Goal: Use online tool/utility: Utilize a website feature to perform a specific function

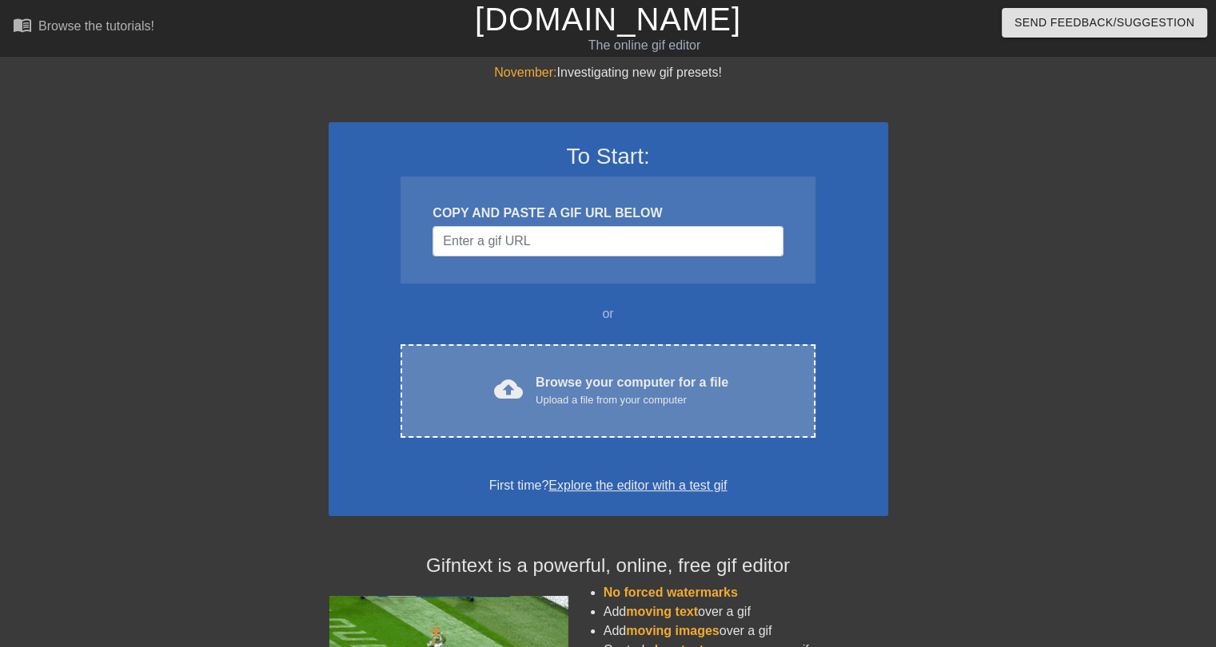
click at [480, 380] on div "cloud_upload Browse your computer for a file Upload a file from your computer" at bounding box center [607, 391] width 347 height 36
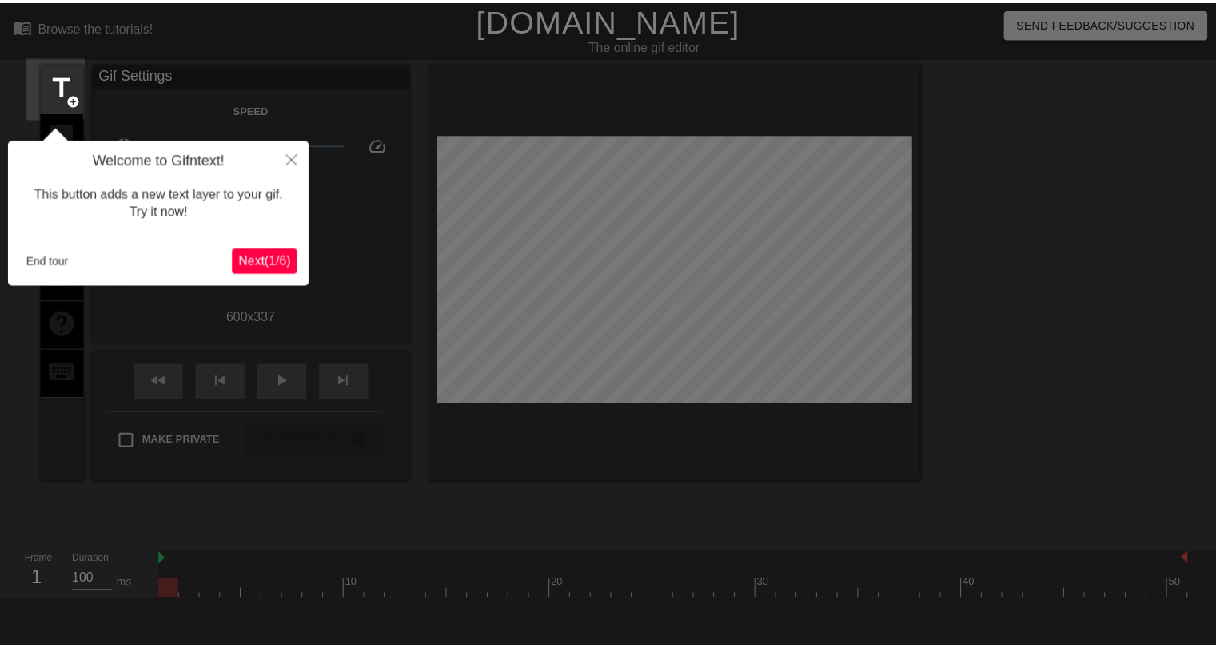
scroll to position [38, 0]
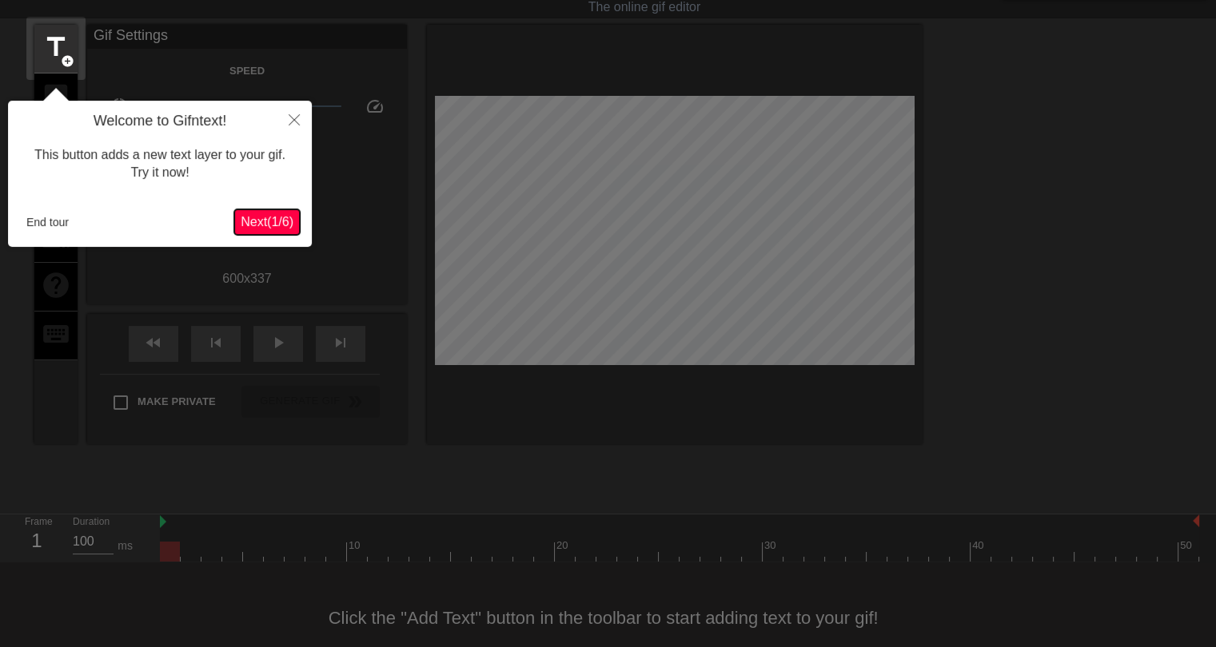
click button "Next ( 1 / 6 )" at bounding box center [267, 222] width 66 height 26
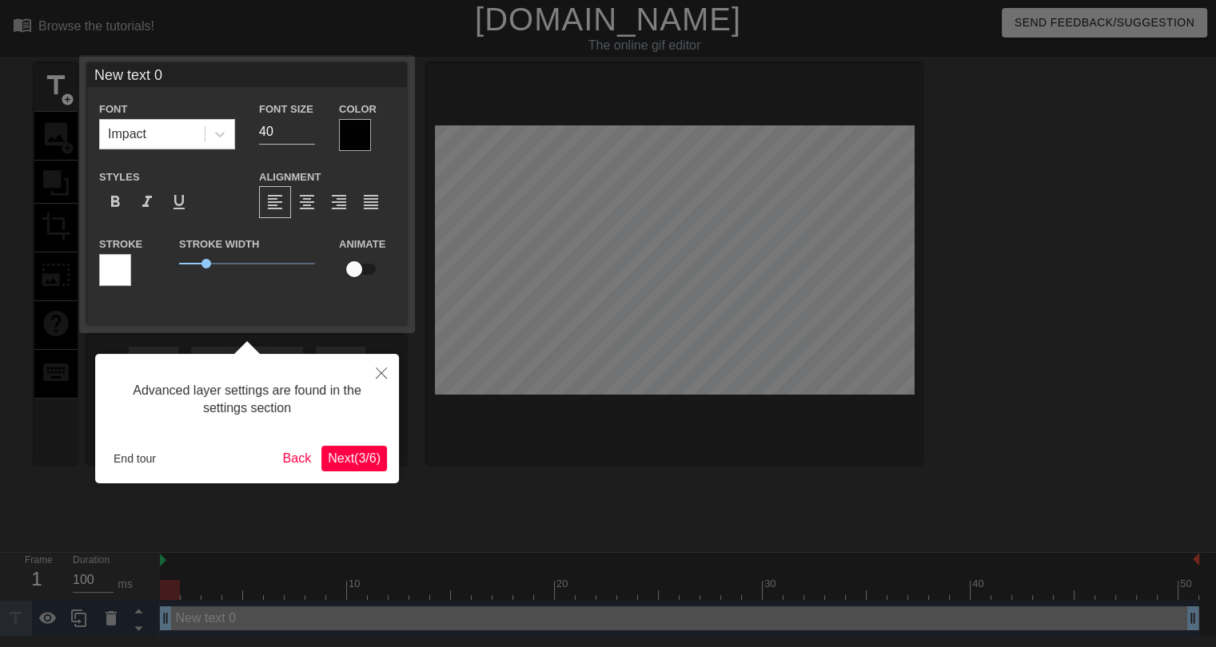
scroll to position [1, 0]
click button "Next ( 3 / 6 )" at bounding box center [354, 458] width 66 height 26
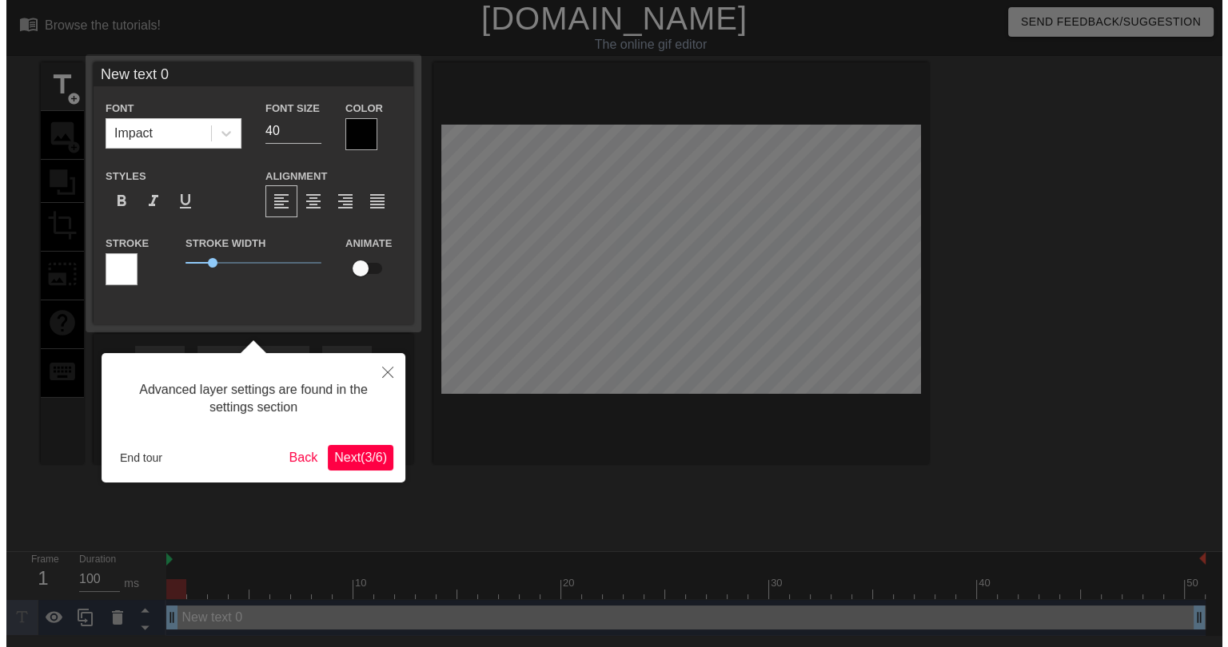
scroll to position [0, 0]
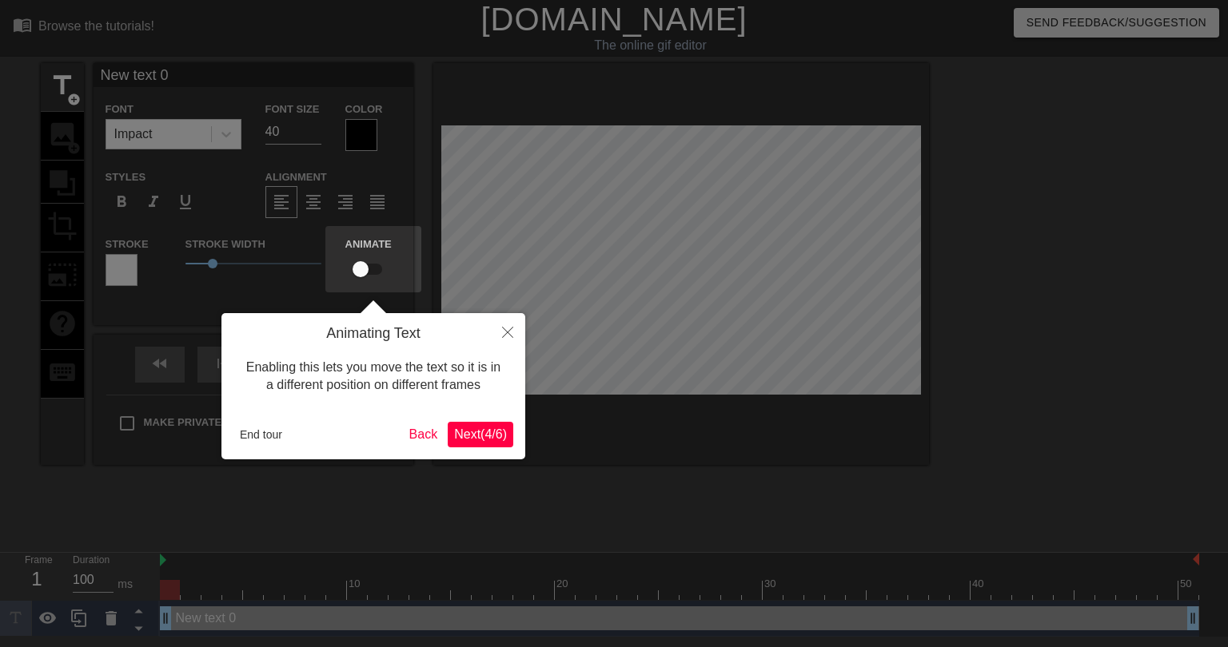
click button "Next ( 4 / 6 )" at bounding box center [481, 435] width 66 height 26
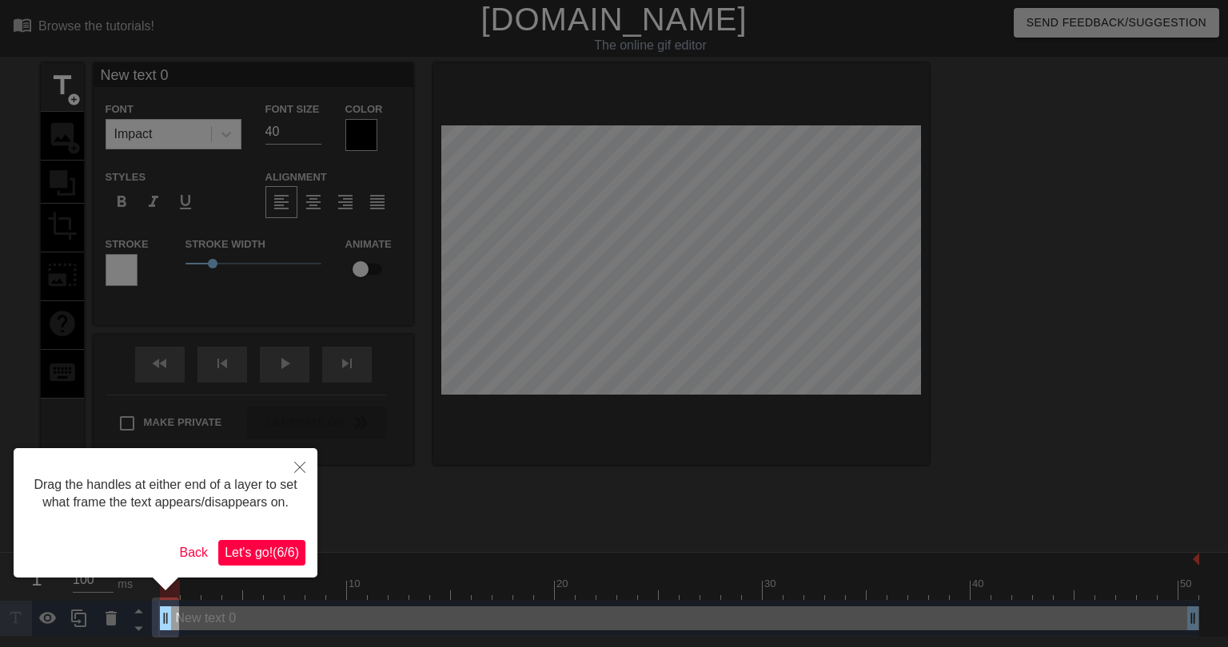
click button "Let's go! ( 6 / 6 )" at bounding box center [261, 553] width 87 height 26
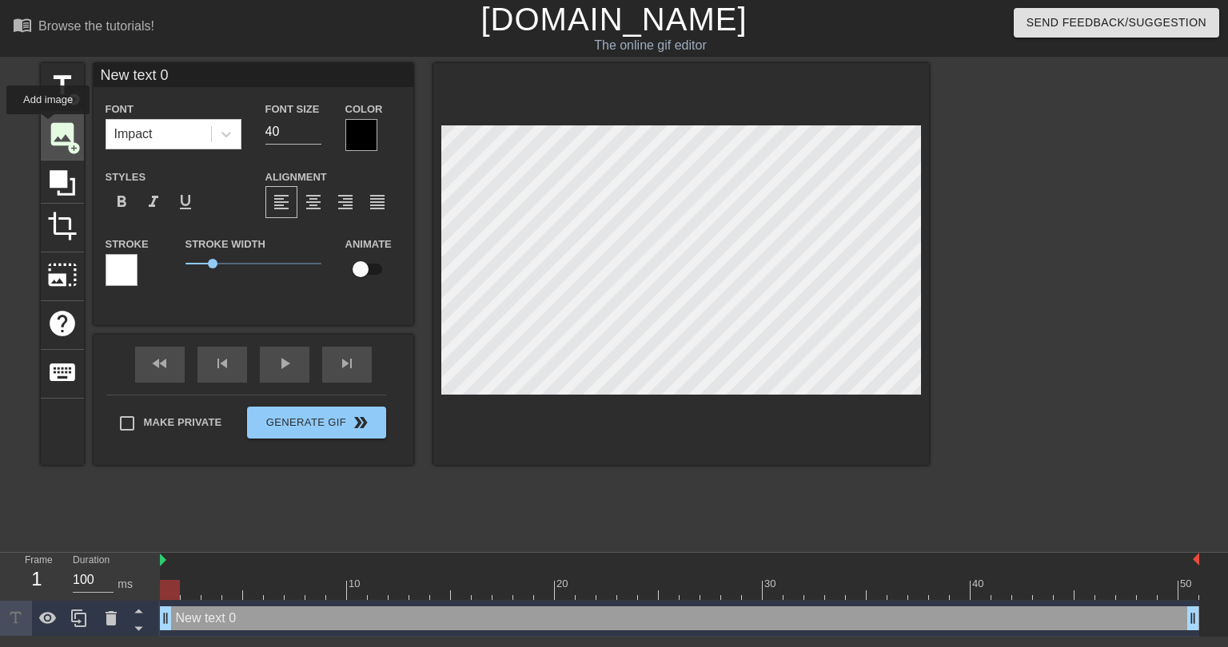
click at [48, 125] on span "image" at bounding box center [62, 134] width 30 height 30
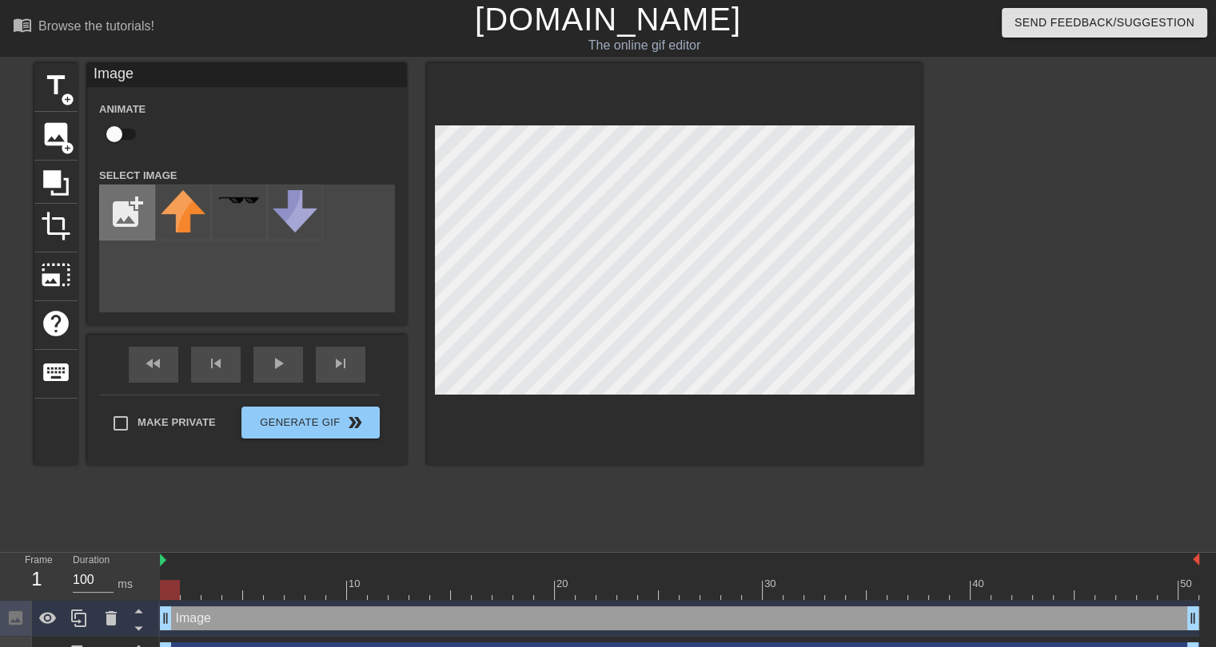
click at [125, 207] on input "file" at bounding box center [127, 212] width 54 height 54
type input "C:\fakepath\Roundel_flag_of_Turkey.svg.png"
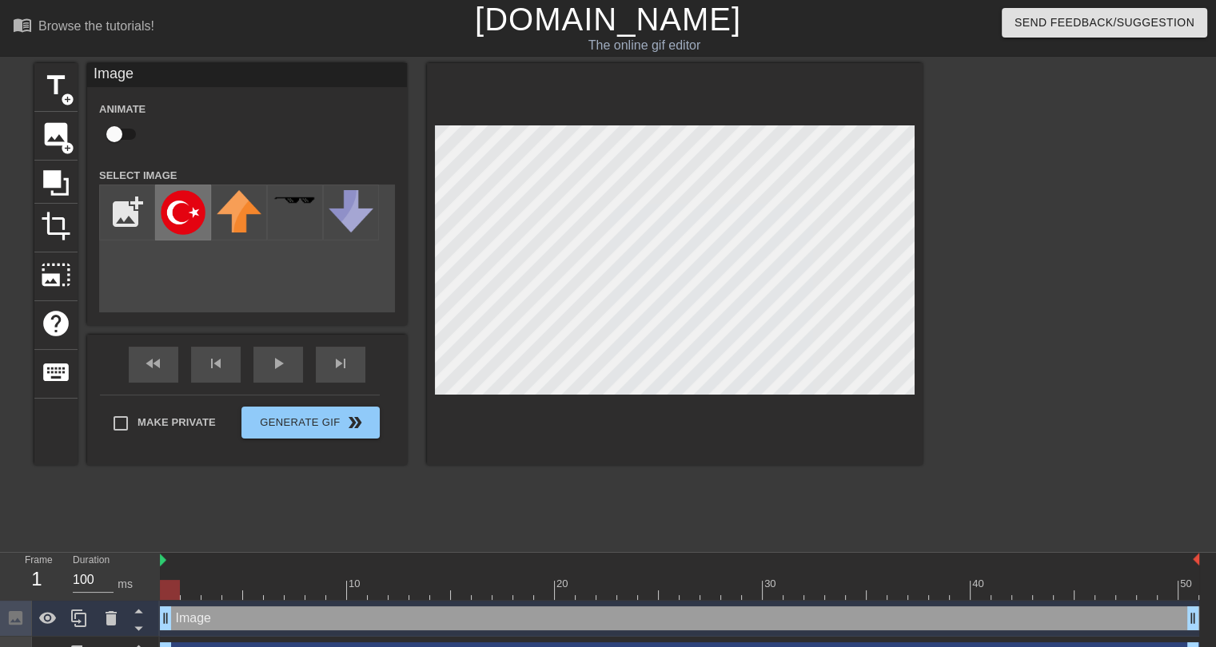
click at [185, 202] on img at bounding box center [183, 212] width 45 height 45
click at [131, 142] on input "checkbox" at bounding box center [114, 134] width 91 height 30
checkbox input "true"
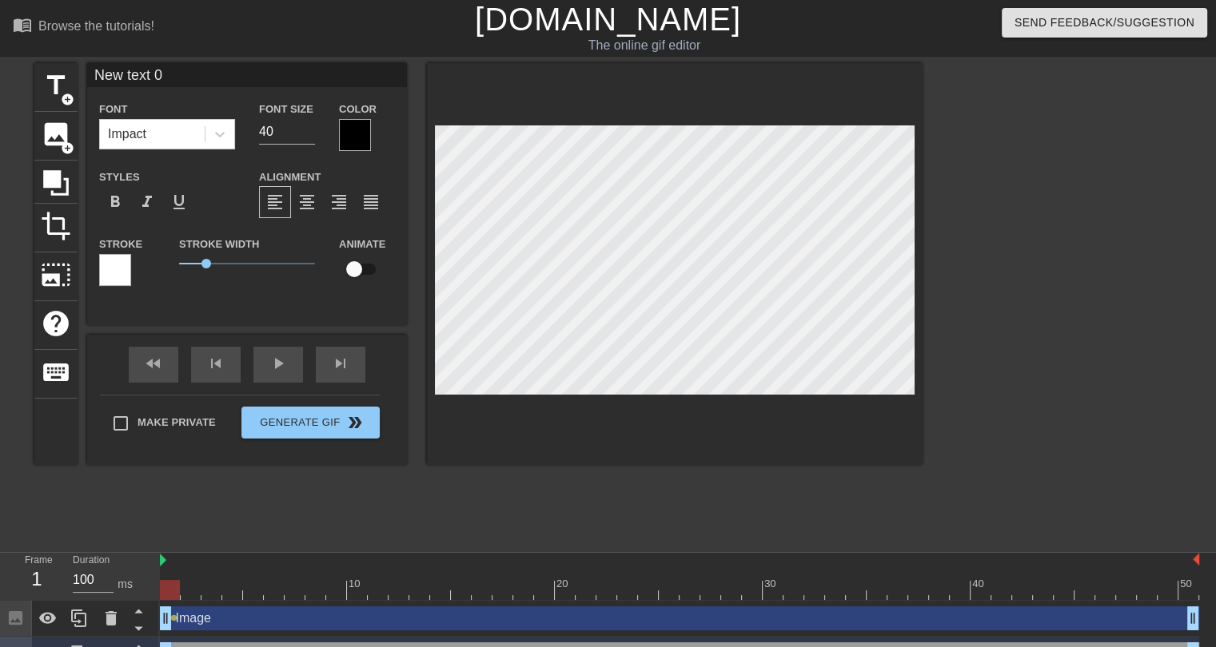
click at [662, 471] on div "title add_circle image add_circle crop photo_size_select_large help keyboard Ne…" at bounding box center [478, 303] width 888 height 480
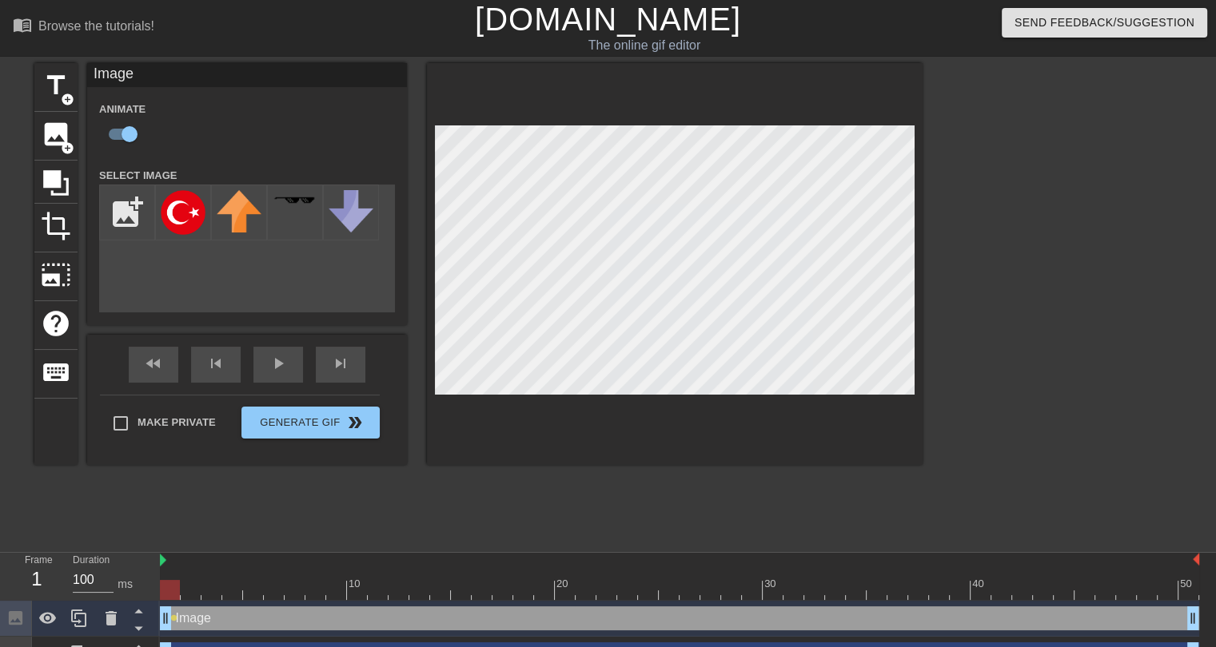
click at [204, 583] on div at bounding box center [679, 590] width 1039 height 20
click at [230, 584] on div at bounding box center [679, 590] width 1039 height 20
click at [256, 571] on div at bounding box center [253, 579] width 21 height 20
click at [275, 576] on div at bounding box center [274, 579] width 21 height 20
click at [289, 592] on div at bounding box center [679, 590] width 1039 height 20
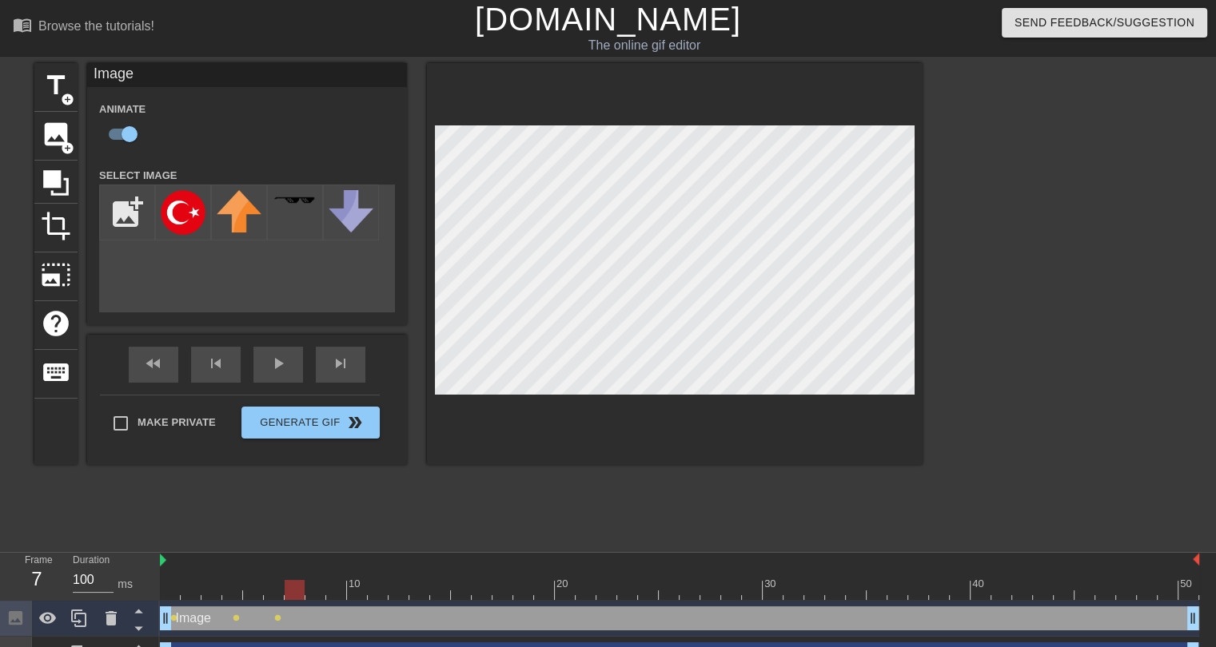
click at [329, 589] on div at bounding box center [679, 590] width 1039 height 20
click at [363, 592] on div at bounding box center [679, 590] width 1039 height 20
click at [377, 586] on div at bounding box center [679, 590] width 1039 height 20
click at [407, 581] on div at bounding box center [679, 590] width 1039 height 20
click at [425, 580] on div at bounding box center [679, 590] width 1039 height 20
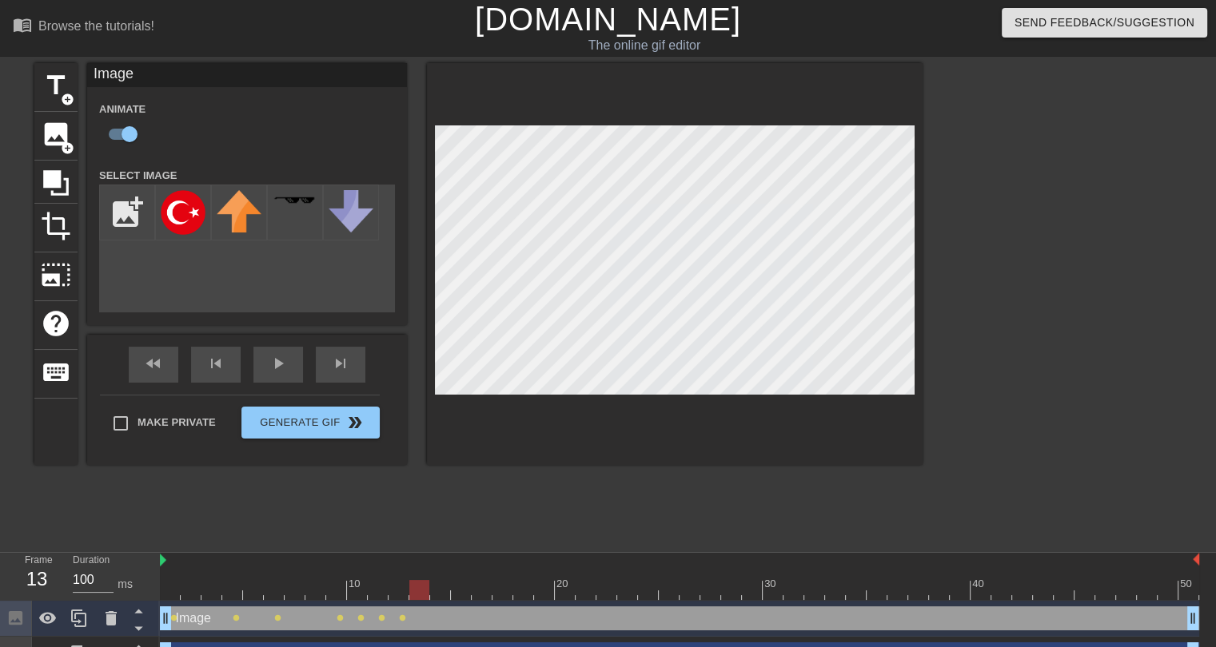
click at [442, 586] on div at bounding box center [679, 590] width 1039 height 20
click at [463, 568] on div at bounding box center [679, 561] width 1039 height 16
click at [486, 599] on div at bounding box center [679, 590] width 1039 height 20
click at [524, 585] on div at bounding box center [679, 590] width 1039 height 20
click at [571, 589] on div at bounding box center [679, 590] width 1039 height 20
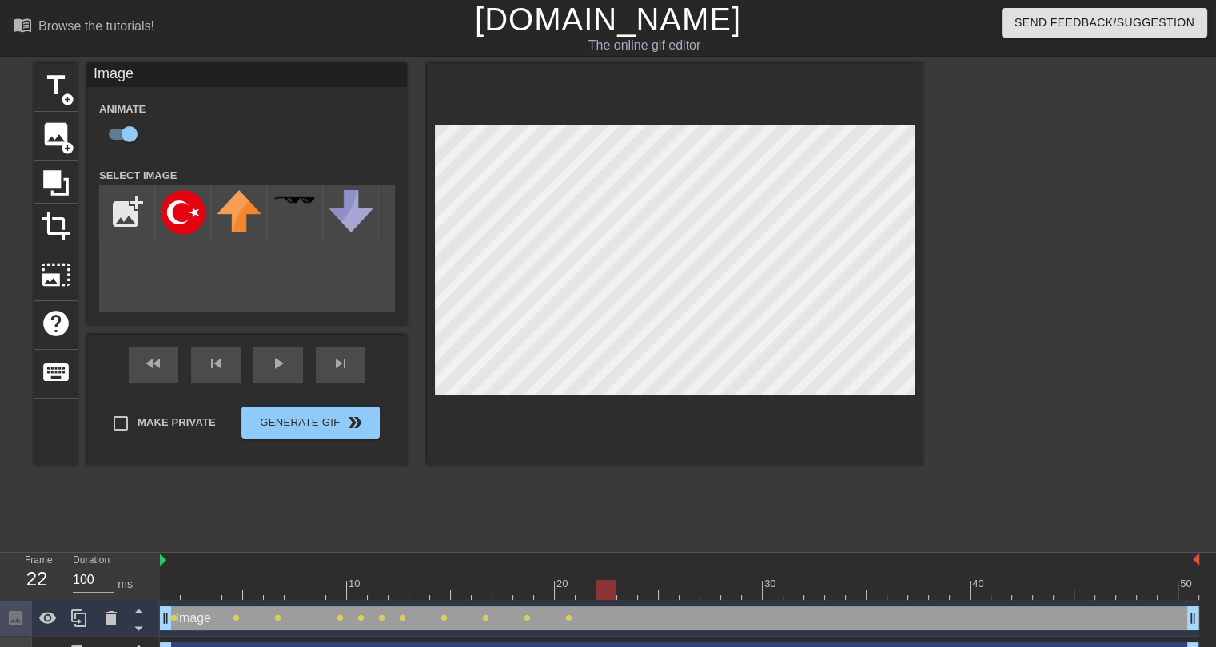
click at [604, 590] on div at bounding box center [679, 590] width 1039 height 20
click at [651, 585] on div at bounding box center [679, 590] width 1039 height 20
click at [690, 586] on div at bounding box center [679, 590] width 1039 height 20
click at [729, 586] on div at bounding box center [679, 590] width 1039 height 20
click at [788, 593] on div at bounding box center [679, 590] width 1039 height 20
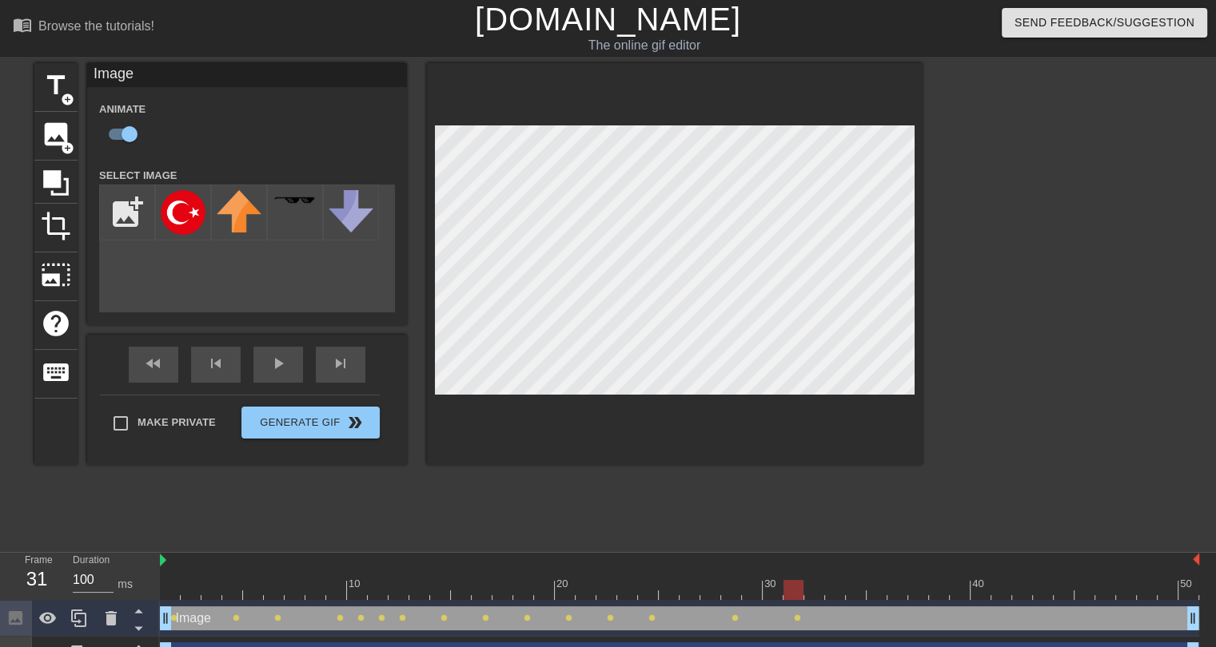
click at [837, 588] on div at bounding box center [679, 590] width 1039 height 20
click at [875, 583] on div at bounding box center [679, 590] width 1039 height 20
click at [906, 591] on div at bounding box center [679, 590] width 1039 height 20
click at [960, 577] on div at bounding box center [960, 579] width 21 height 20
click at [921, 588] on div at bounding box center [679, 590] width 1039 height 20
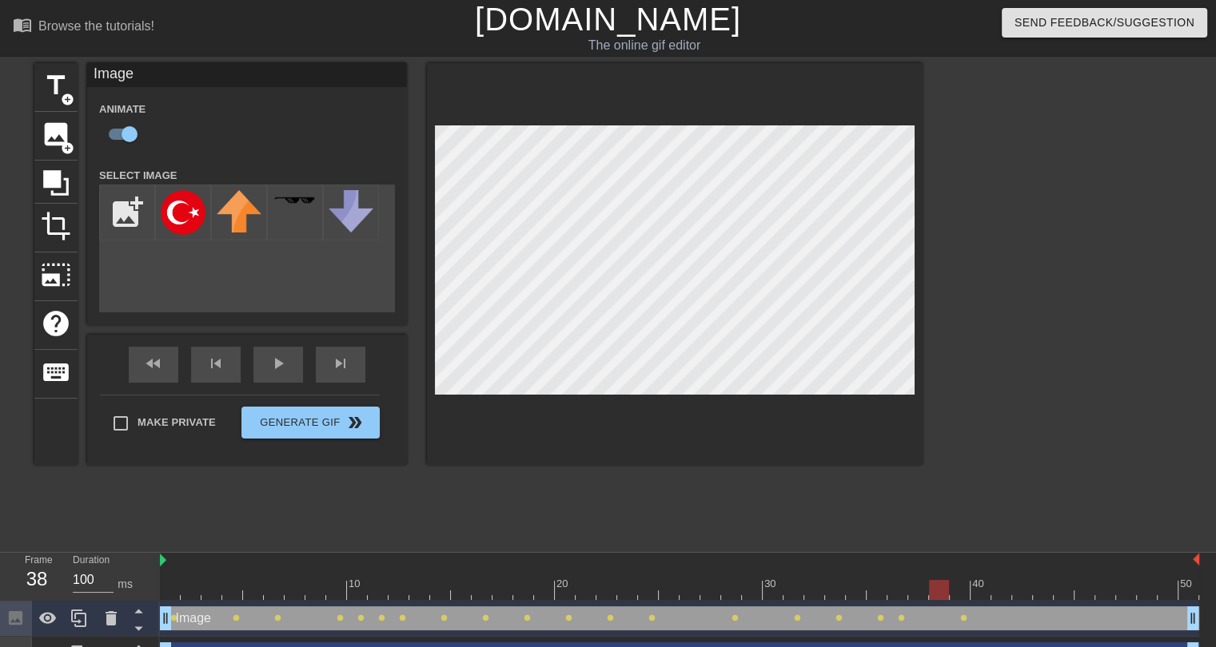
click at [946, 592] on div at bounding box center [679, 590] width 1039 height 20
click at [987, 581] on div at bounding box center [679, 590] width 1039 height 20
click at [1016, 580] on div at bounding box center [679, 590] width 1039 height 20
click at [1057, 583] on div at bounding box center [679, 590] width 1039 height 20
click at [1022, 593] on div at bounding box center [679, 590] width 1039 height 20
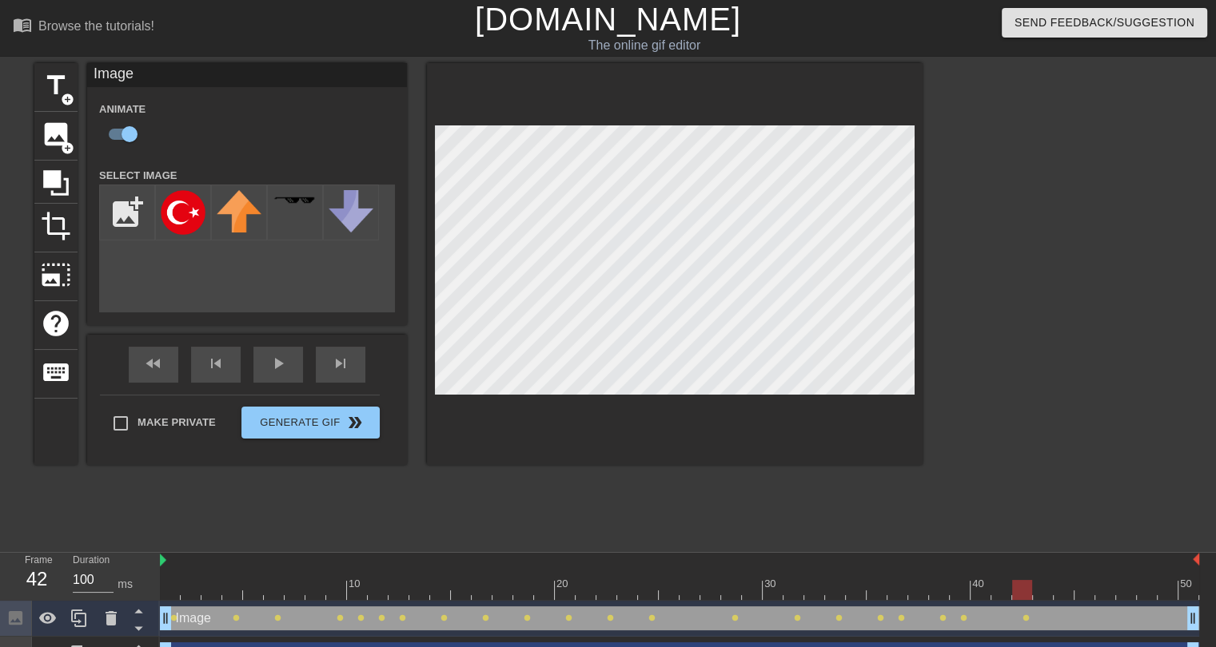
click at [1041, 591] on div at bounding box center [679, 590] width 1039 height 20
click at [179, 591] on div at bounding box center [679, 590] width 1039 height 20
click at [1042, 591] on div at bounding box center [679, 590] width 1039 height 20
click at [1058, 591] on div at bounding box center [679, 590] width 1039 height 20
click at [995, 595] on div at bounding box center [679, 590] width 1039 height 20
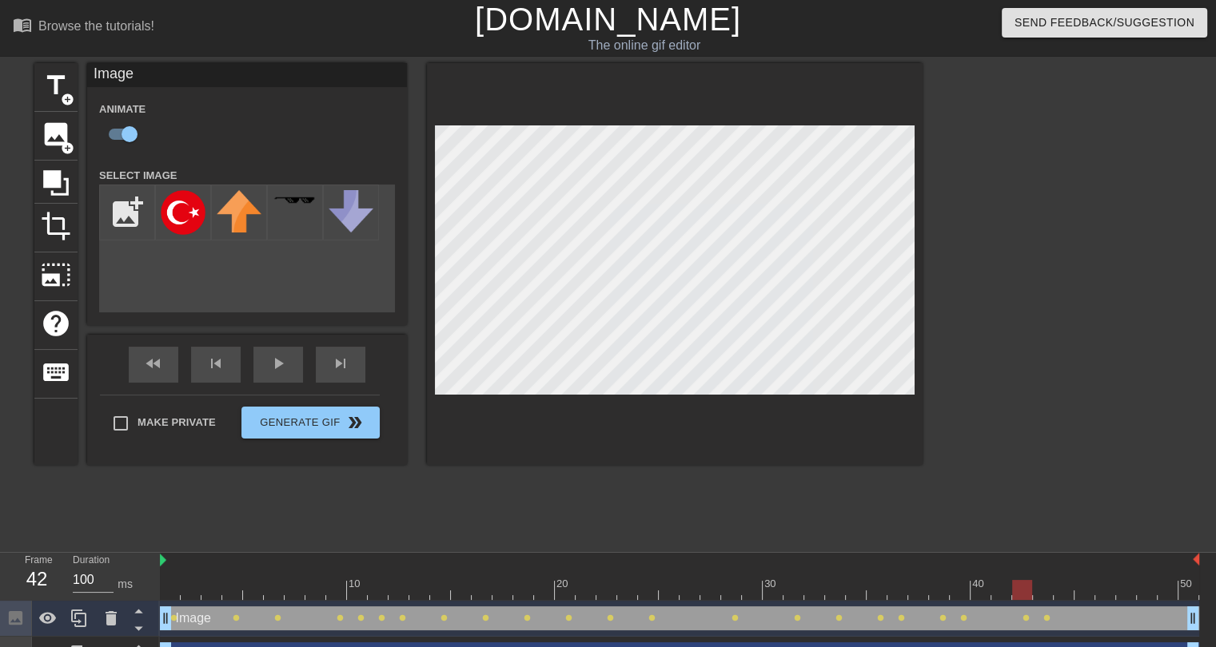
click at [1026, 593] on div at bounding box center [679, 590] width 1039 height 20
click at [1042, 592] on div at bounding box center [679, 590] width 1039 height 20
drag, startPoint x: 1071, startPoint y: 586, endPoint x: 1014, endPoint y: 525, distance: 83.7
click at [1125, 583] on div at bounding box center [679, 590] width 1039 height 20
drag, startPoint x: 1165, startPoint y: 588, endPoint x: 1218, endPoint y: 581, distance: 53.2
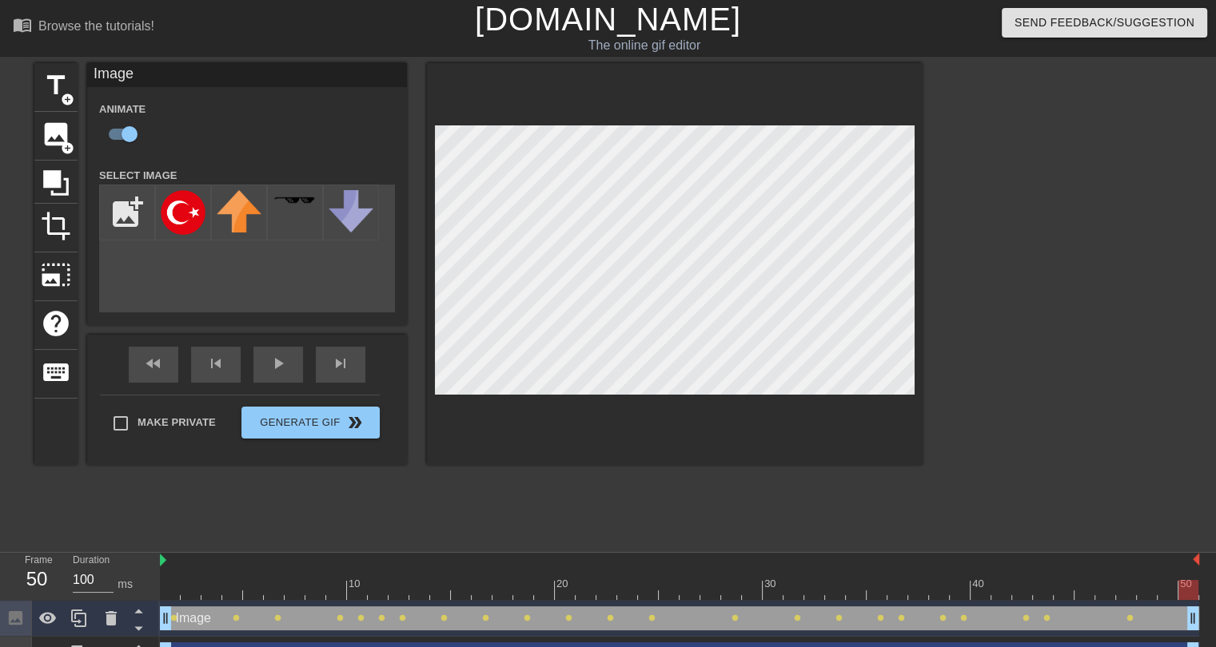
click at [1215, 581] on html "menu_book Browse the tutorials! [DOMAIN_NAME] The online gif editor Send Feedba…" at bounding box center [608, 336] width 1216 height 673
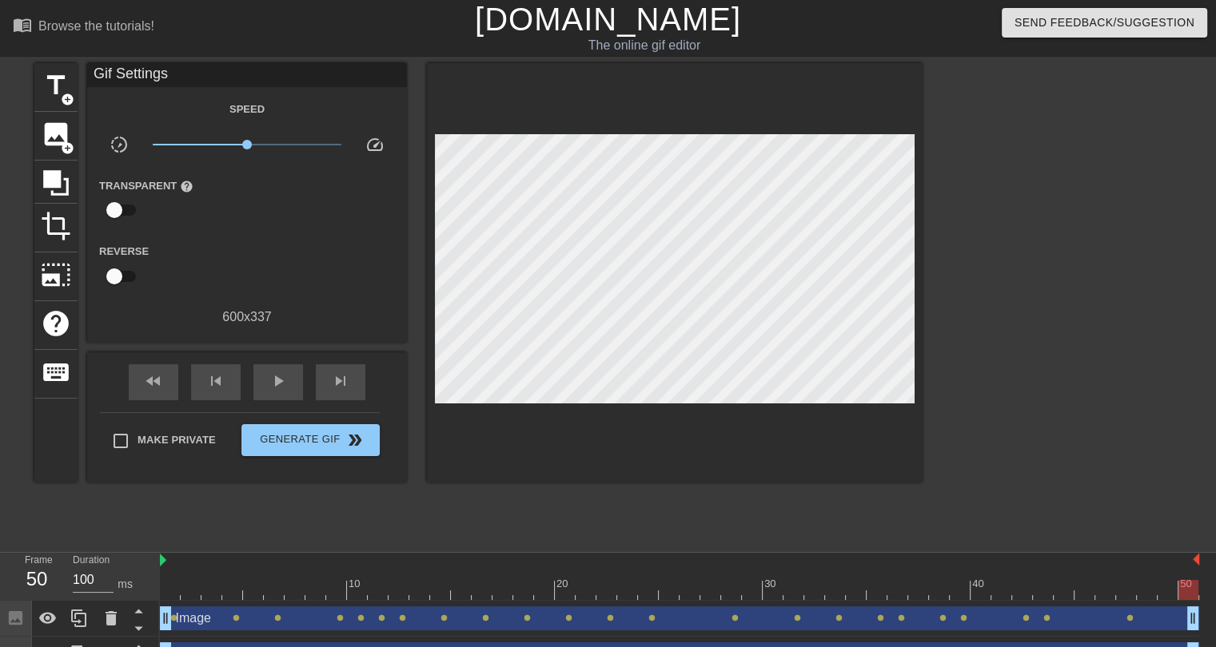
click at [176, 580] on div at bounding box center [679, 590] width 1039 height 20
click at [54, 125] on span "image" at bounding box center [56, 134] width 30 height 30
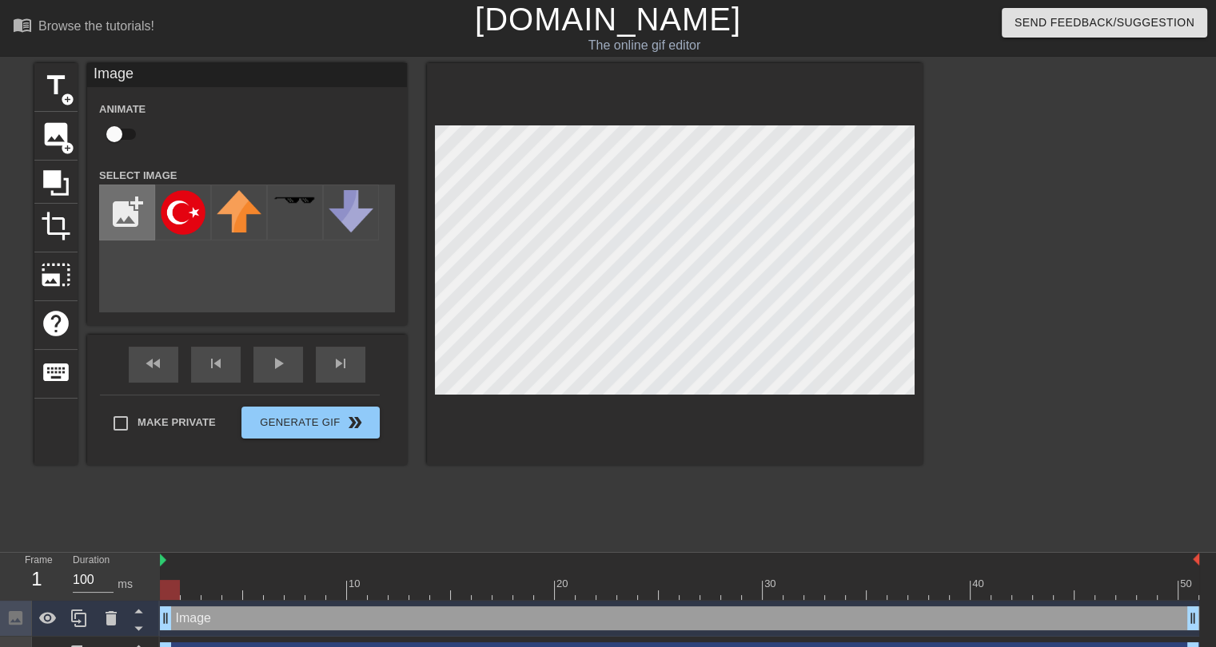
click at [120, 205] on input "file" at bounding box center [127, 212] width 54 height 54
type input "C:\fakepath\de-circle-01.png"
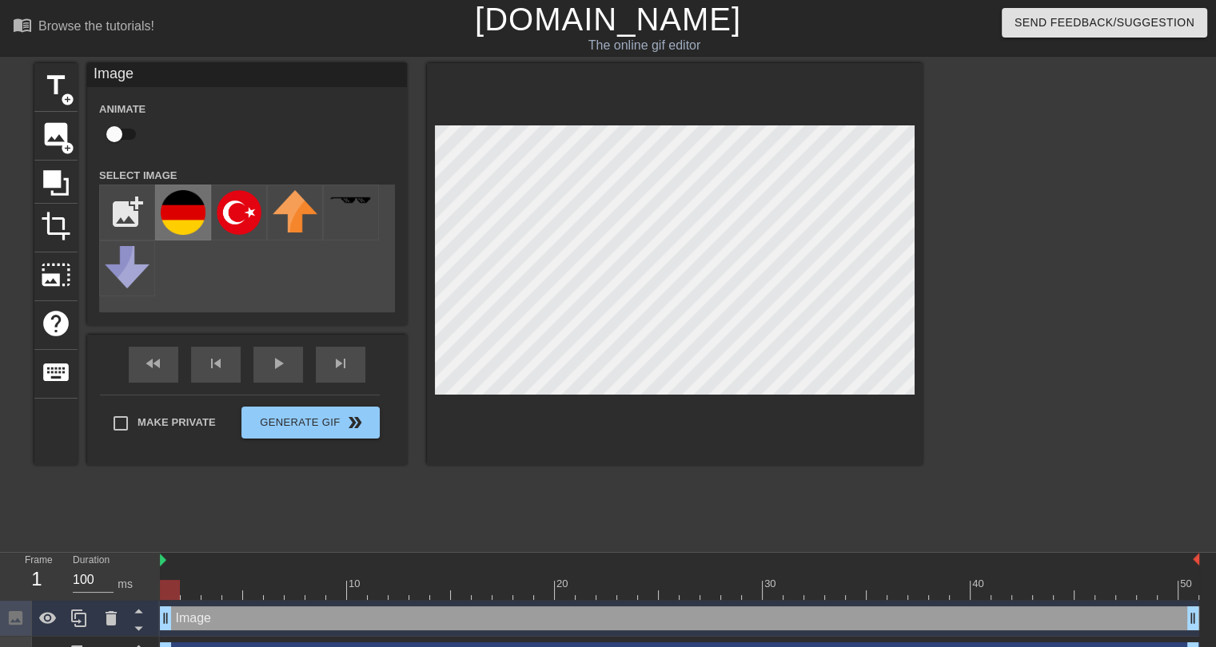
click at [185, 214] on img at bounding box center [183, 212] width 45 height 45
click at [128, 143] on input "checkbox" at bounding box center [114, 134] width 91 height 30
checkbox input "true"
drag, startPoint x: 201, startPoint y: 587, endPoint x: 345, endPoint y: 576, distance: 145.1
click at [345, 576] on div "10 20 30 40 50" at bounding box center [679, 576] width 1039 height 47
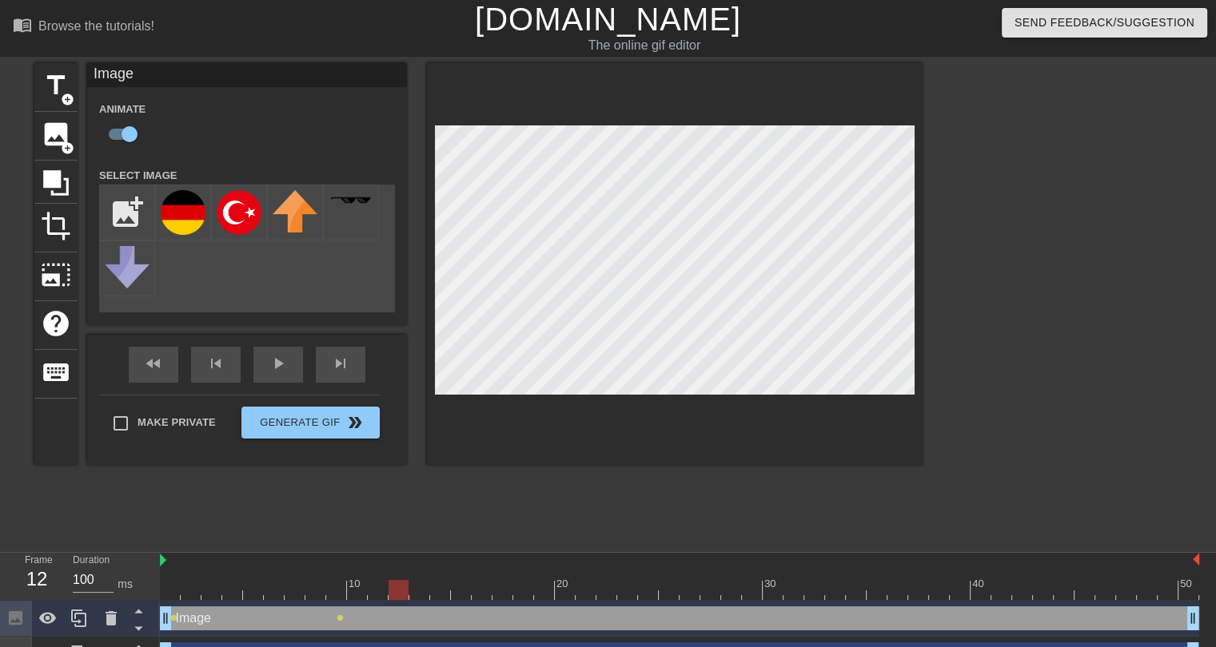
drag, startPoint x: 374, startPoint y: 593, endPoint x: 396, endPoint y: 591, distance: 22.5
click at [396, 591] on div at bounding box center [679, 590] width 1039 height 20
click at [416, 592] on div at bounding box center [679, 590] width 1039 height 20
click at [452, 592] on div at bounding box center [679, 590] width 1039 height 20
click at [492, 589] on div at bounding box center [679, 590] width 1039 height 20
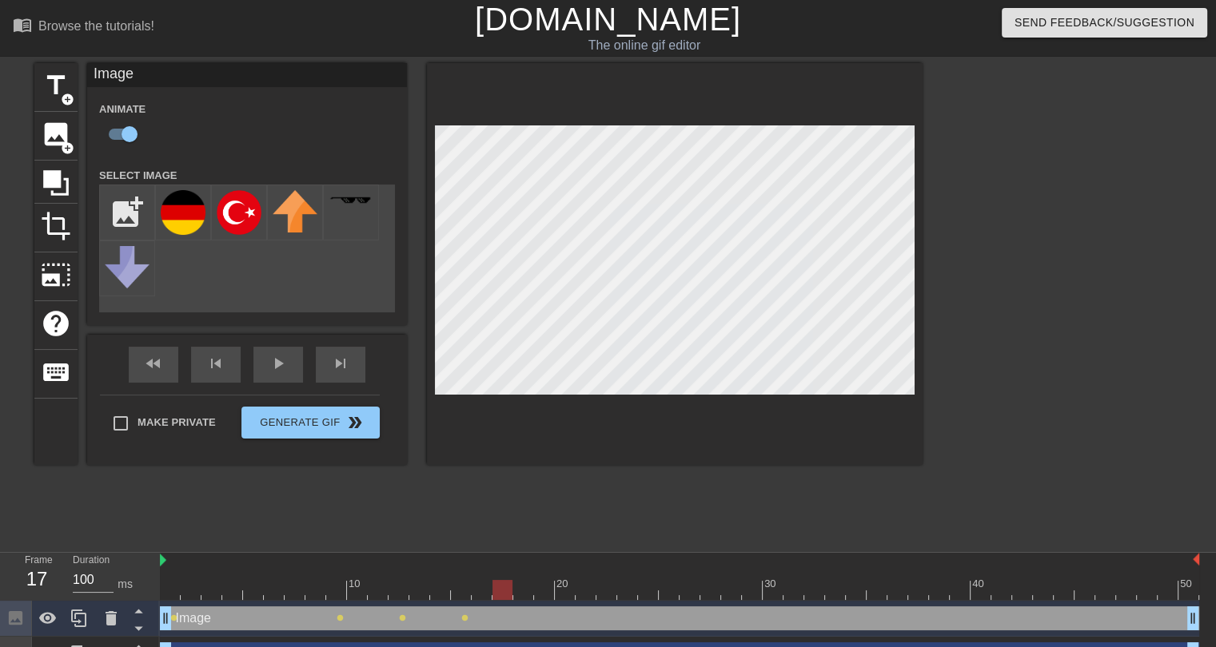
click at [508, 587] on div at bounding box center [502, 590] width 20 height 20
click at [547, 592] on div at bounding box center [679, 590] width 1039 height 20
click at [589, 581] on div at bounding box center [679, 590] width 1039 height 20
click at [539, 589] on div at bounding box center [679, 590] width 1039 height 20
click at [558, 587] on div at bounding box center [679, 590] width 1039 height 20
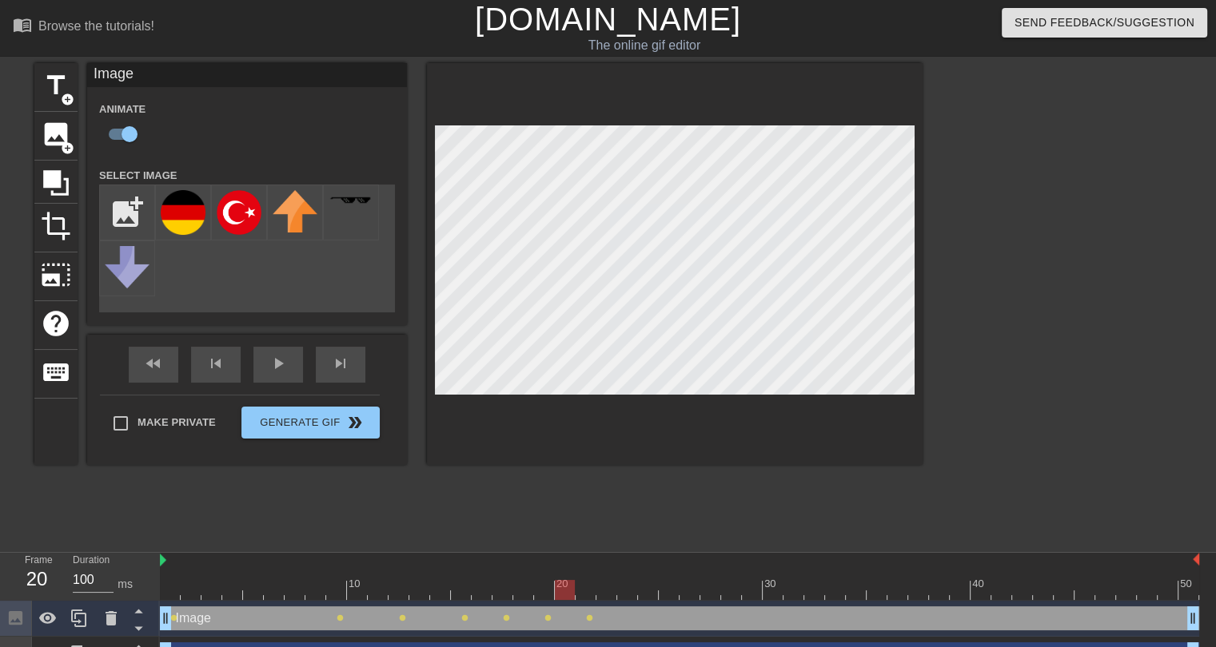
click at [566, 587] on div at bounding box center [565, 590] width 20 height 20
click at [593, 585] on div at bounding box center [679, 590] width 1039 height 20
click at [612, 584] on div at bounding box center [679, 590] width 1039 height 20
click at [628, 576] on div at bounding box center [627, 579] width 21 height 20
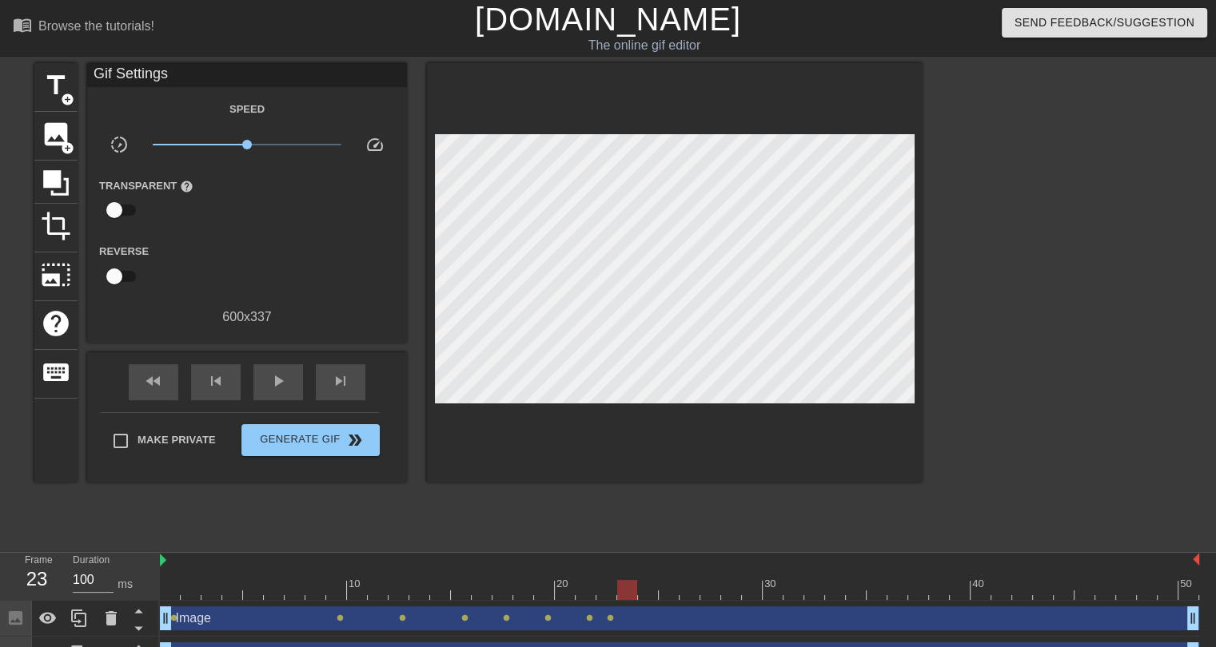
click at [655, 600] on div "10 20 30 40 50" at bounding box center [679, 577] width 1039 height 48
click at [665, 590] on div at bounding box center [679, 590] width 1039 height 20
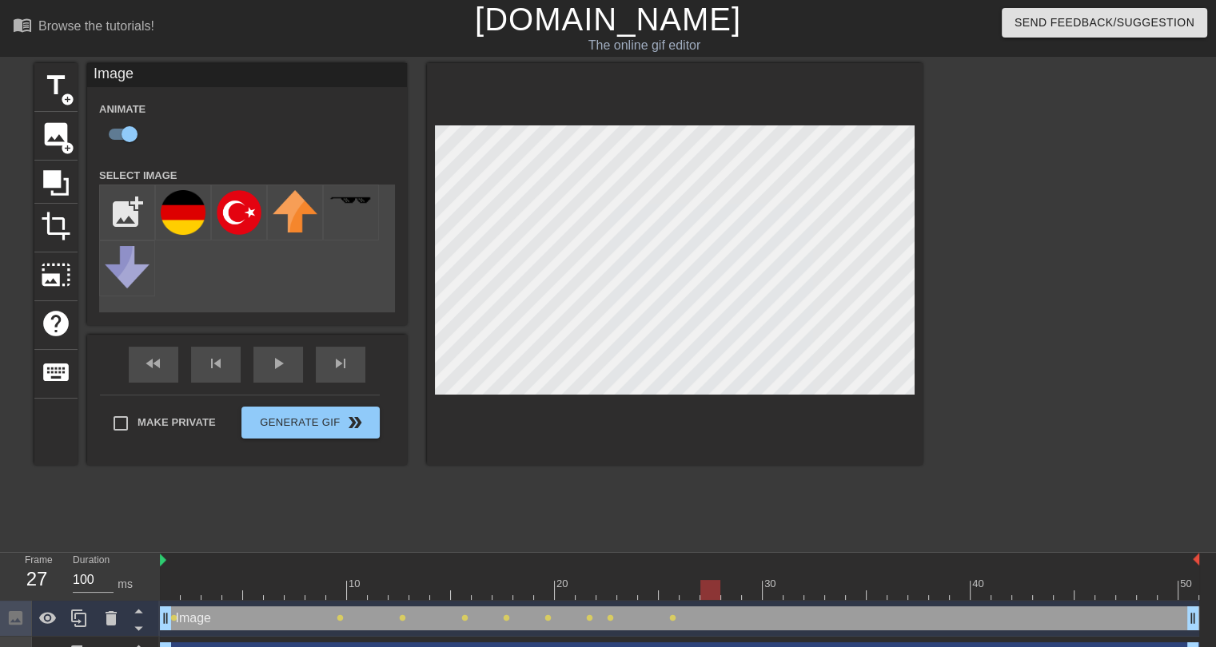
click at [709, 586] on div at bounding box center [679, 590] width 1039 height 20
click at [728, 585] on div at bounding box center [679, 590] width 1039 height 20
click at [759, 594] on div at bounding box center [679, 590] width 1039 height 20
click at [791, 586] on div at bounding box center [679, 590] width 1039 height 20
click at [809, 580] on div at bounding box center [679, 590] width 1039 height 20
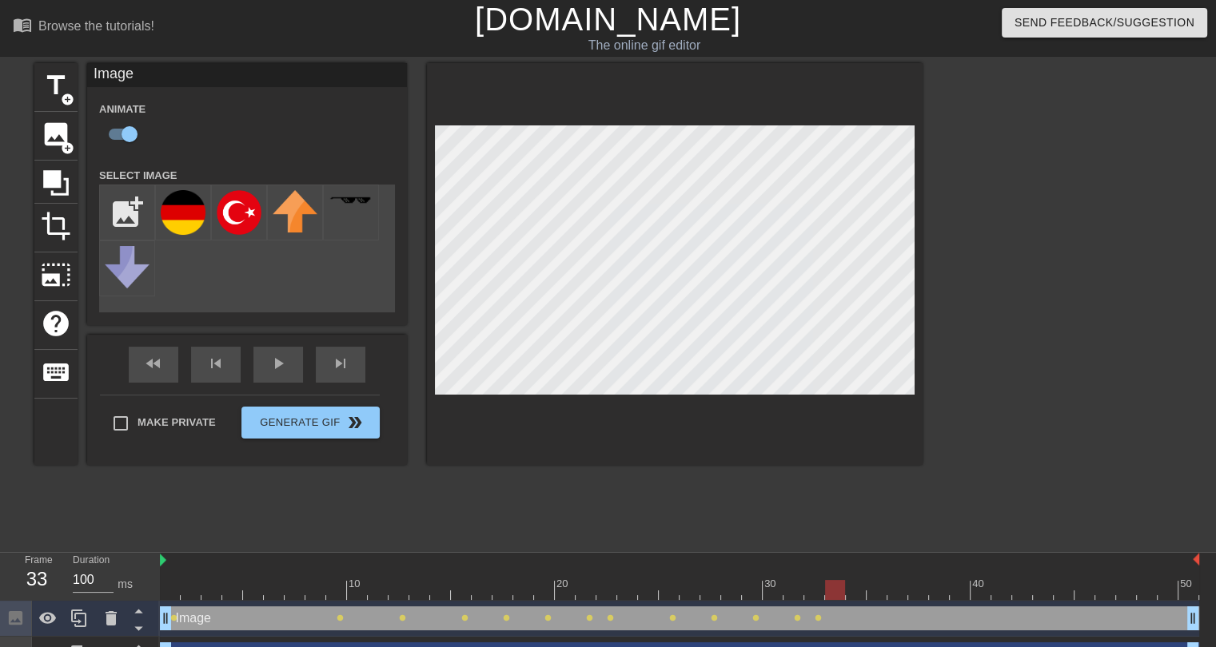
click at [838, 573] on div at bounding box center [835, 579] width 21 height 20
click at [854, 581] on div at bounding box center [679, 590] width 1039 height 20
click at [886, 579] on div at bounding box center [876, 579] width 21 height 20
drag, startPoint x: 903, startPoint y: 582, endPoint x: 913, endPoint y: 583, distance: 9.6
click at [913, 583] on div at bounding box center [679, 590] width 1039 height 20
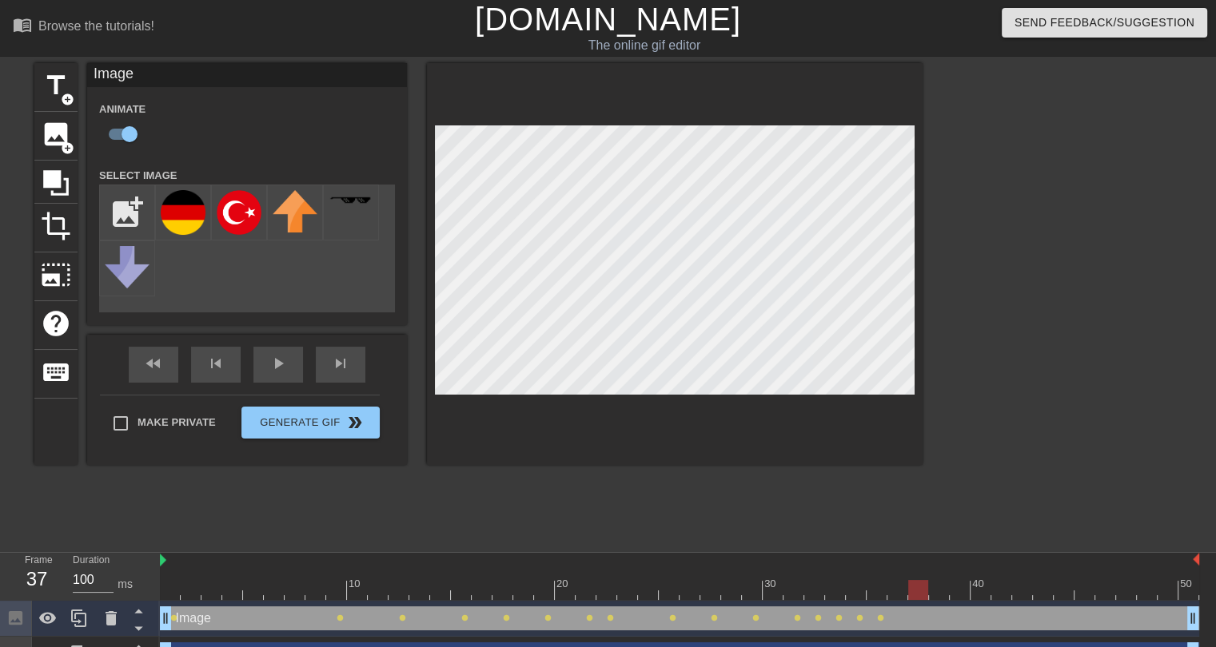
click at [956, 589] on div at bounding box center [679, 590] width 1039 height 20
click at [985, 591] on div at bounding box center [679, 590] width 1039 height 20
click at [1007, 592] on div at bounding box center [679, 590] width 1039 height 20
click at [1019, 588] on div at bounding box center [679, 590] width 1039 height 20
click at [1041, 589] on div at bounding box center [679, 590] width 1039 height 20
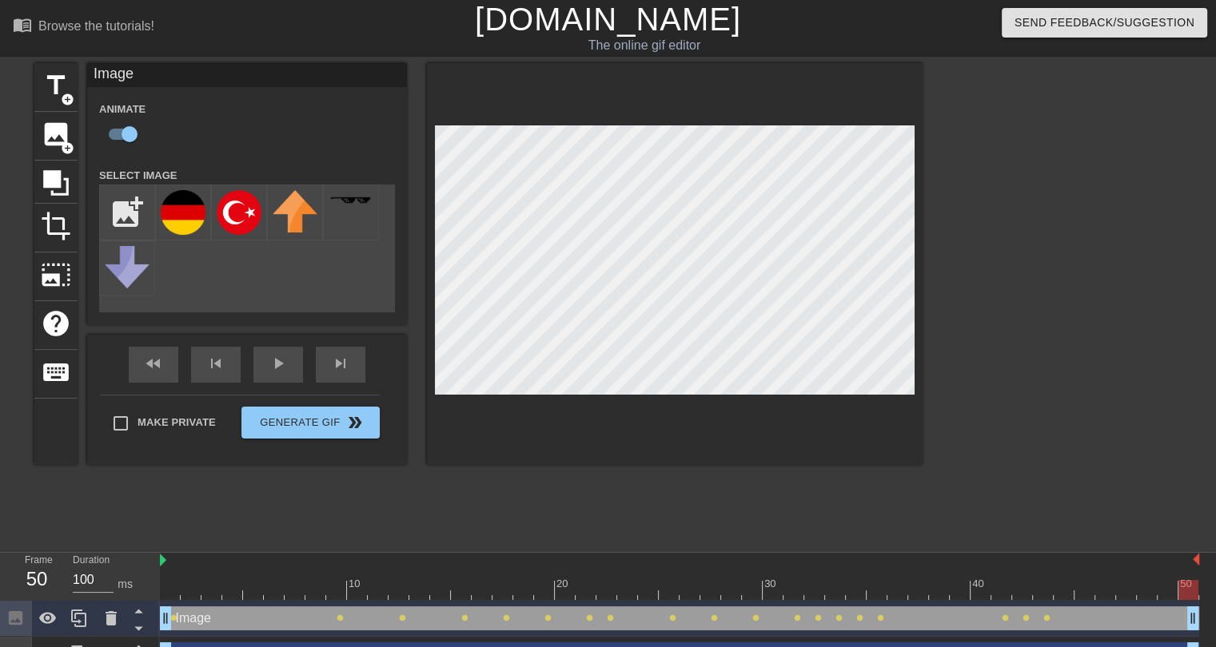
drag, startPoint x: 1080, startPoint y: 589, endPoint x: 1186, endPoint y: 587, distance: 106.3
click at [1186, 587] on div at bounding box center [679, 590] width 1039 height 20
click at [978, 496] on div at bounding box center [1062, 303] width 240 height 480
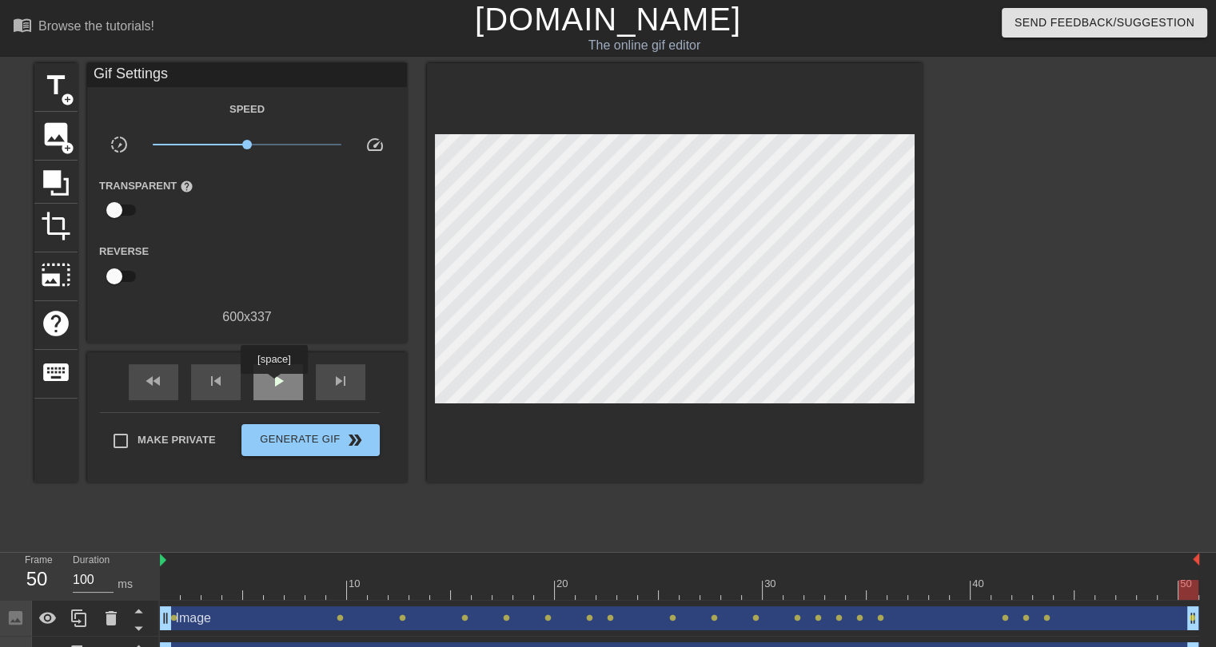
click at [273, 385] on span "play_arrow" at bounding box center [278, 381] width 19 height 19
click at [273, 385] on span "pause" at bounding box center [278, 381] width 19 height 19
click at [285, 372] on span "play_arrow" at bounding box center [278, 381] width 19 height 19
click at [285, 372] on span "pause" at bounding box center [278, 381] width 19 height 19
click at [176, 592] on div at bounding box center [679, 590] width 1039 height 20
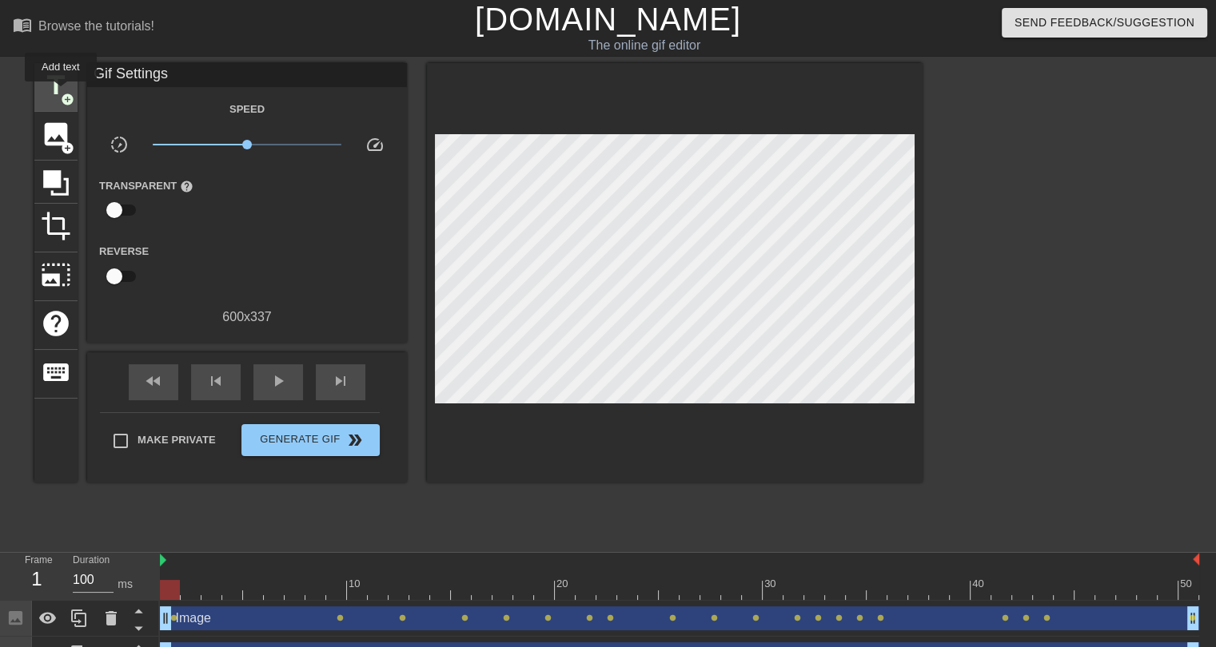
click at [61, 93] on span "add_circle" at bounding box center [68, 100] width 14 height 14
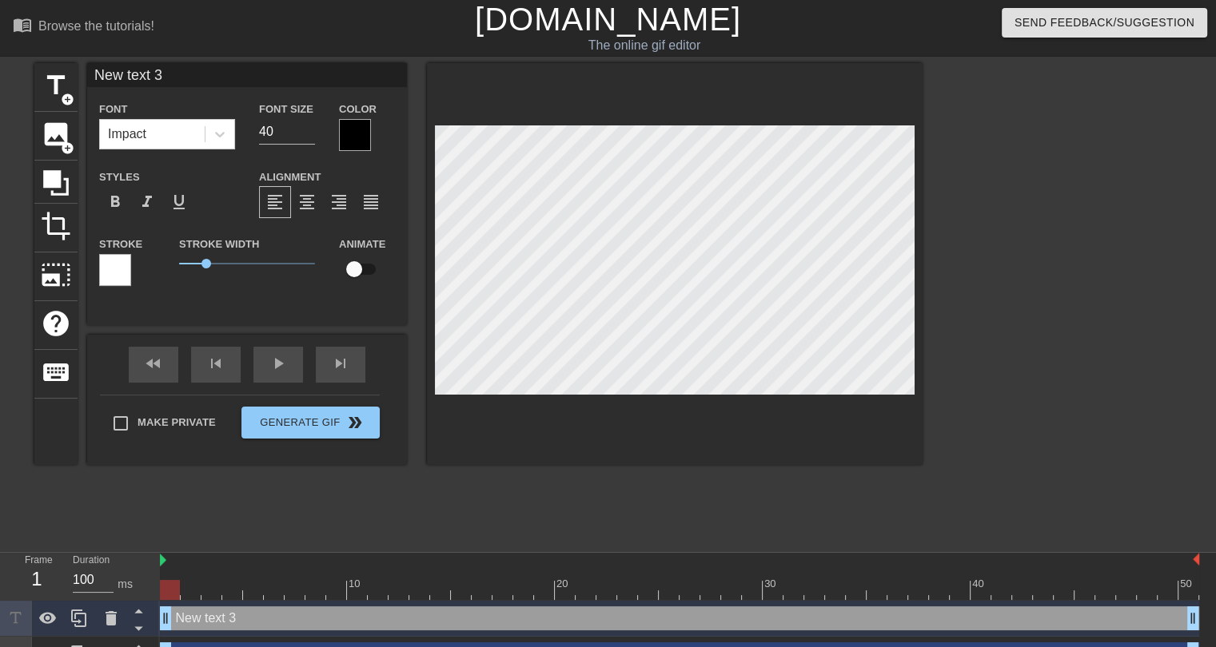
scroll to position [2, 3]
type input "K"
type textarea "K"
type input "KE"
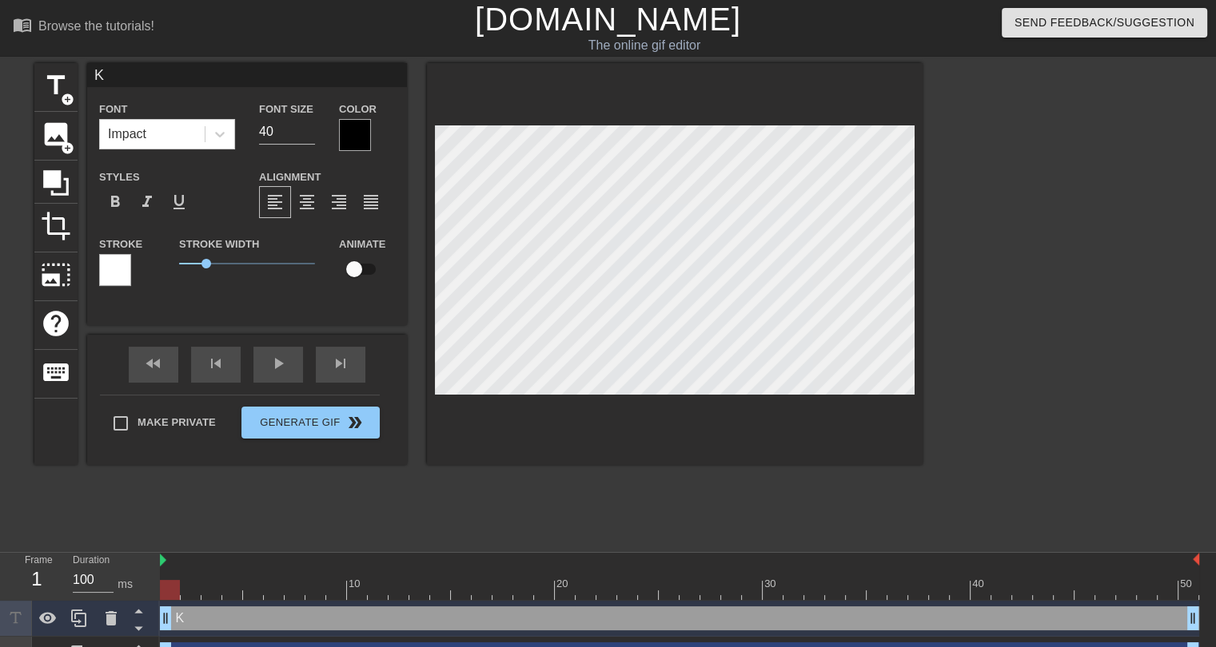
type textarea "KE"
type input "KER"
type textarea "KER"
type input "KERE"
type textarea "KERE"
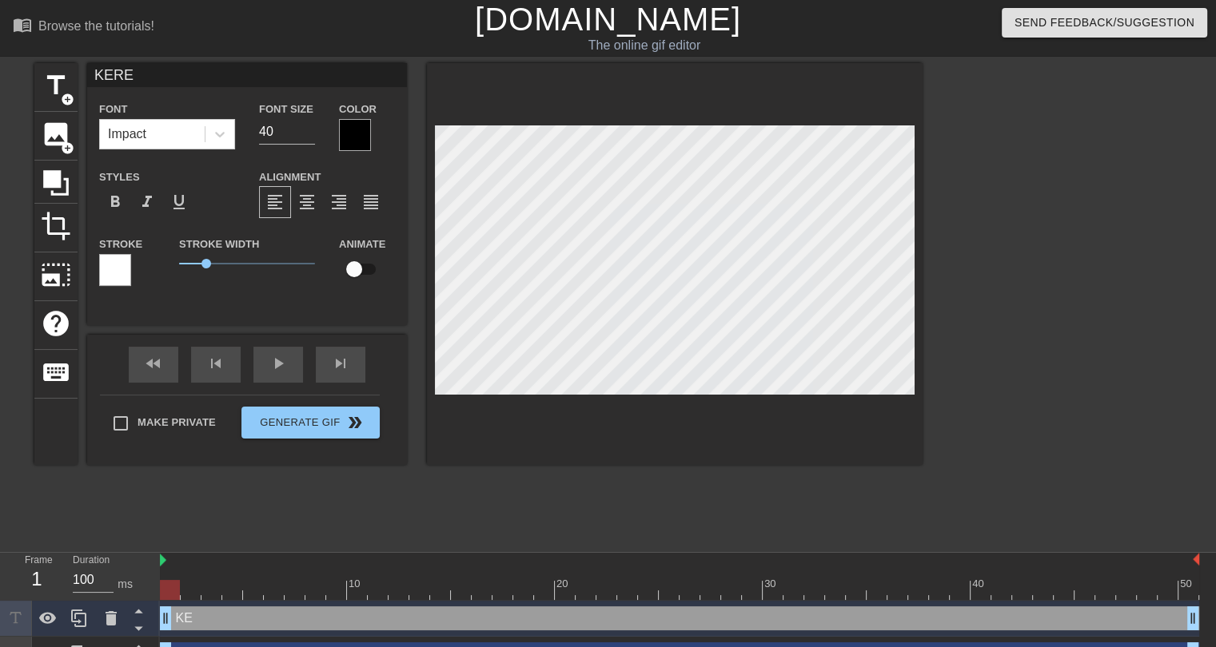
type input "KEREM"
type textarea "KEREM"
type input "KEREM"
type textarea "KEREM"
type input "KEREM B"
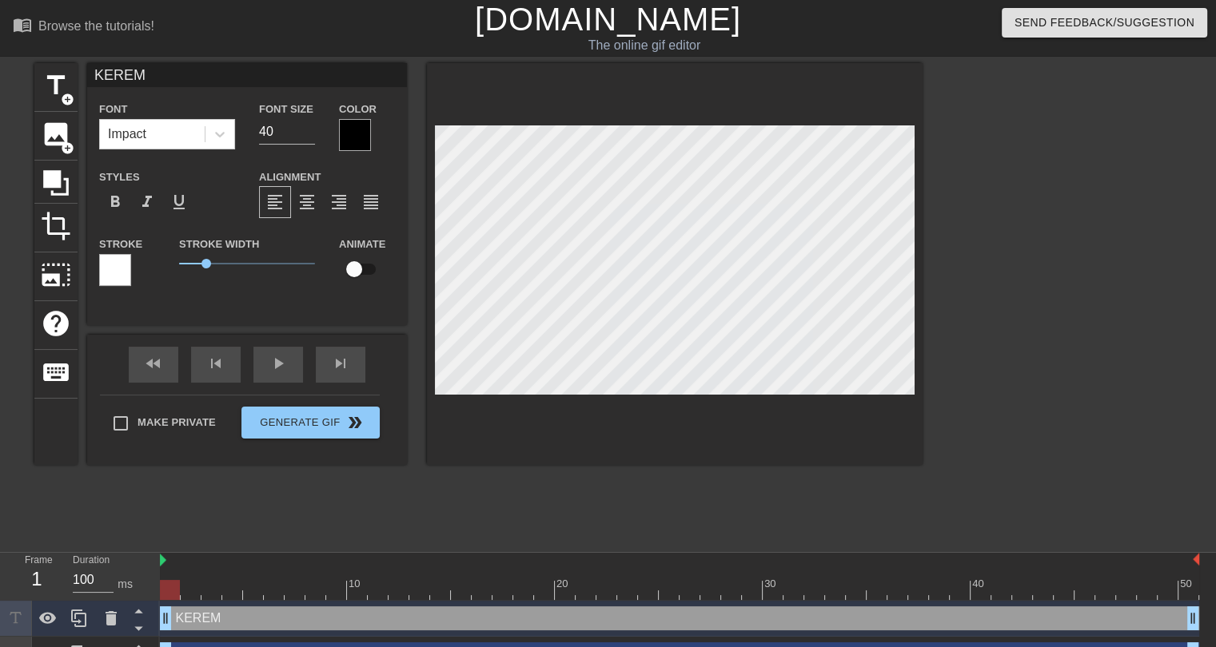
type textarea "KEREM B"
type input "KEREM BR"
type textarea "KEREM BR"
type input "KEREM BRO"
type textarea "KEREM BRO"
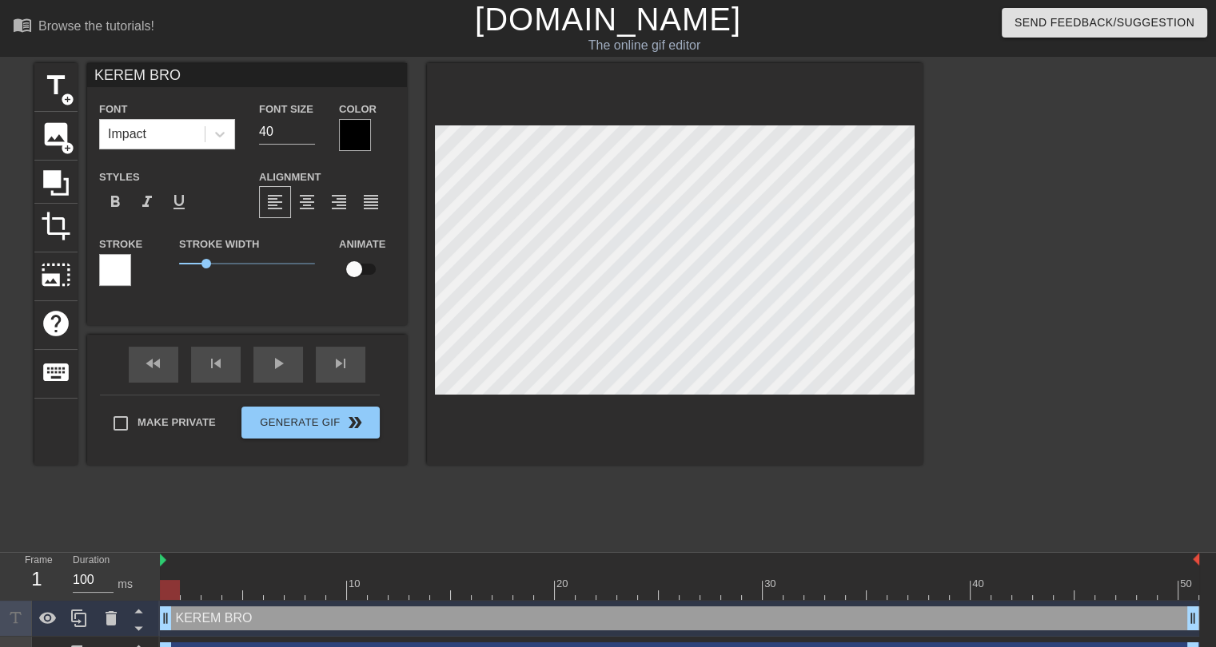
type input "[PERSON_NAME]"
type textarea "[PERSON_NAME]"
type input "KEREM BROKE"
type textarea "KEREM BROKE"
type input "KEREM BROKE"
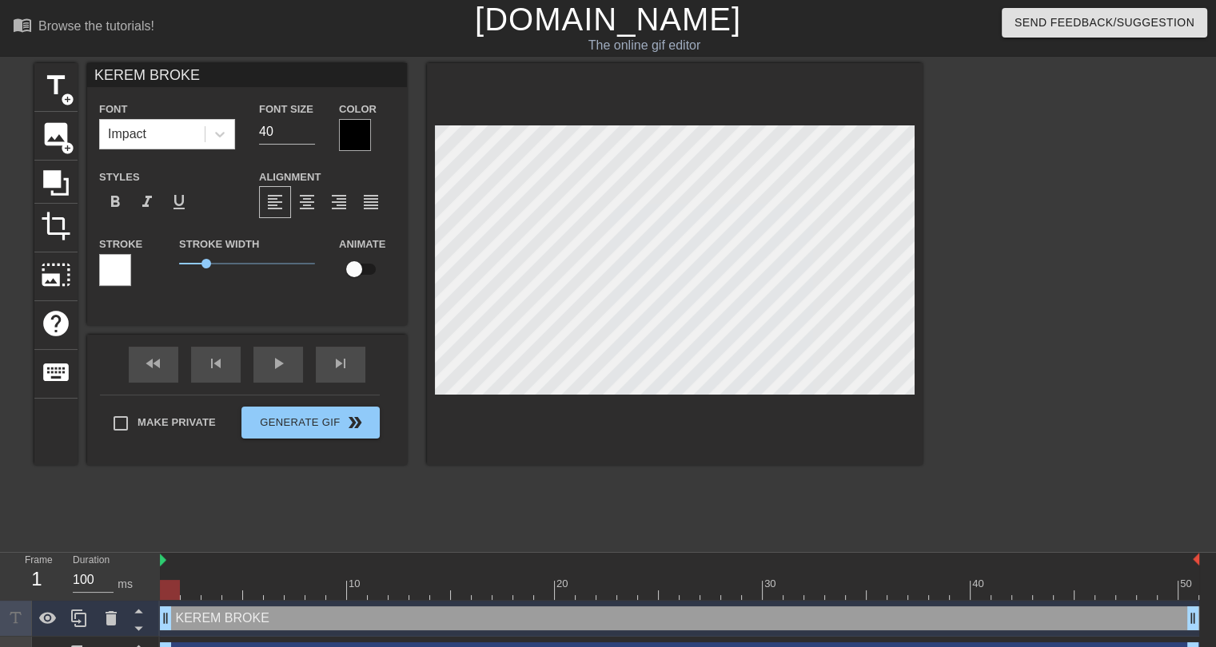
type textarea "KEREM BROKE"
type input "KEREM BROKE O"
type textarea "KEREM BROKE O"
type input "KEREM BROKE"
type textarea "KEREM BROKE"
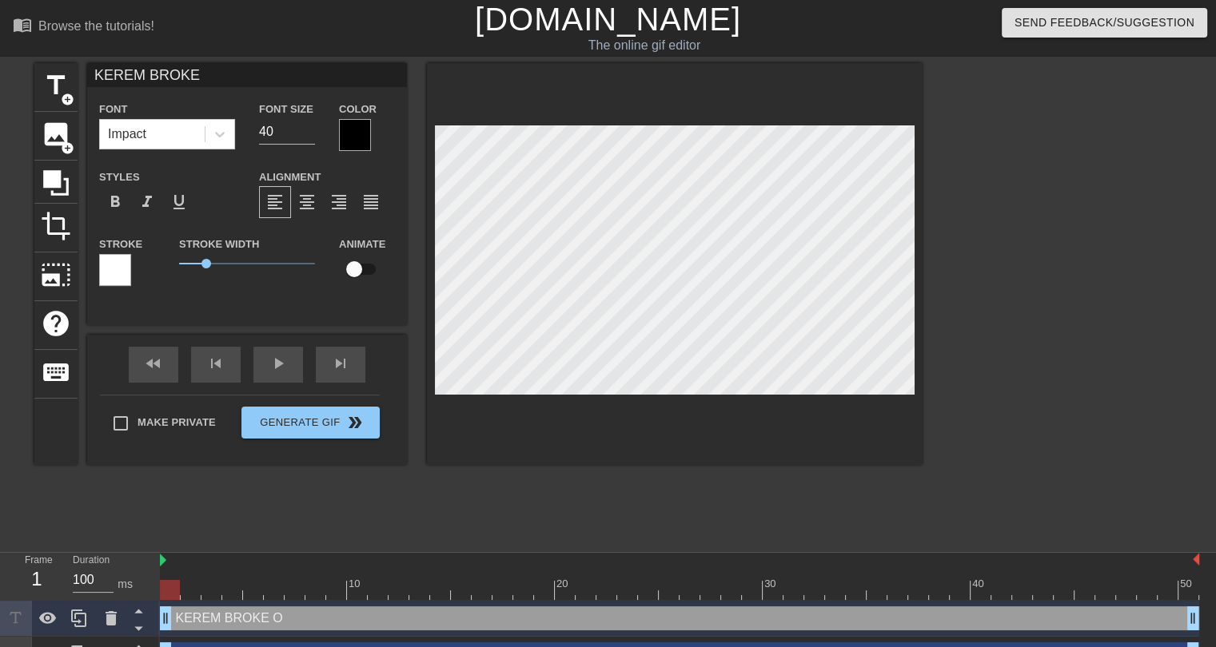
type input "KEREM BROKE Y"
type textarea "KEREM BROKE Y"
type input "KEREM BROKE YO"
type textarea "KEREM BROKE YO"
type input "[PERSON_NAME] BROKE YOU"
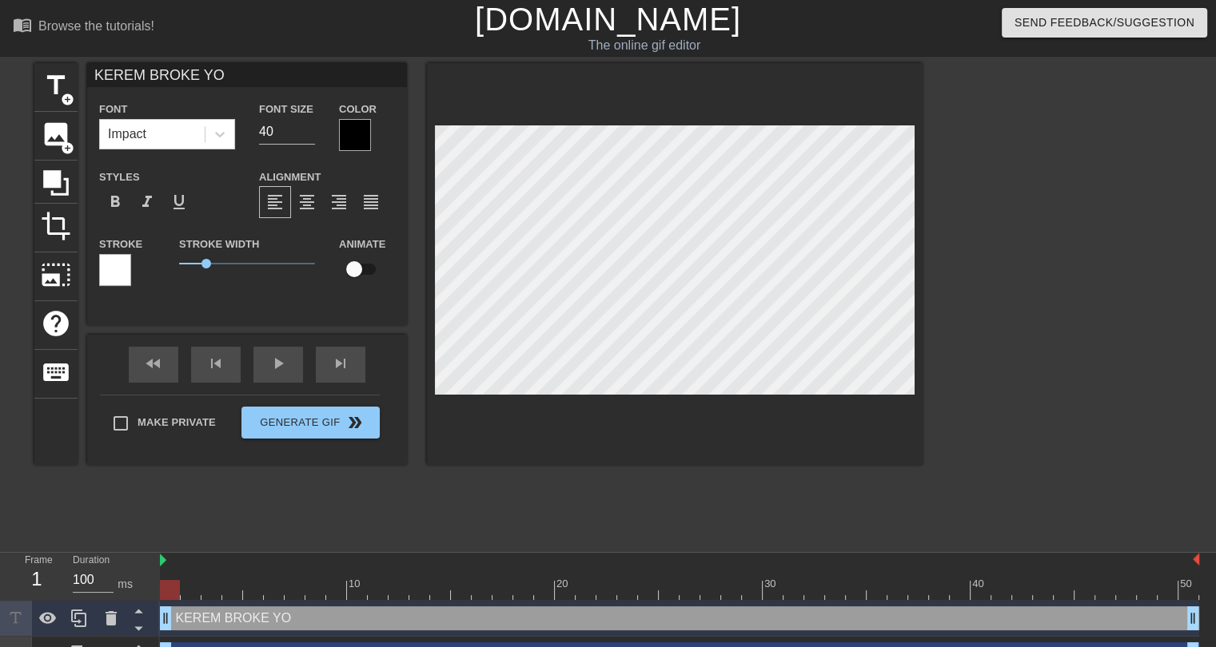
type textarea "[PERSON_NAME] BROKE YOU"
type input "KEREM BROKE YOUR"
type textarea "KEREM BROKE YOUR"
type input "KEREM BROKE YOUR"
type textarea "KEREM BROKE YOUR"
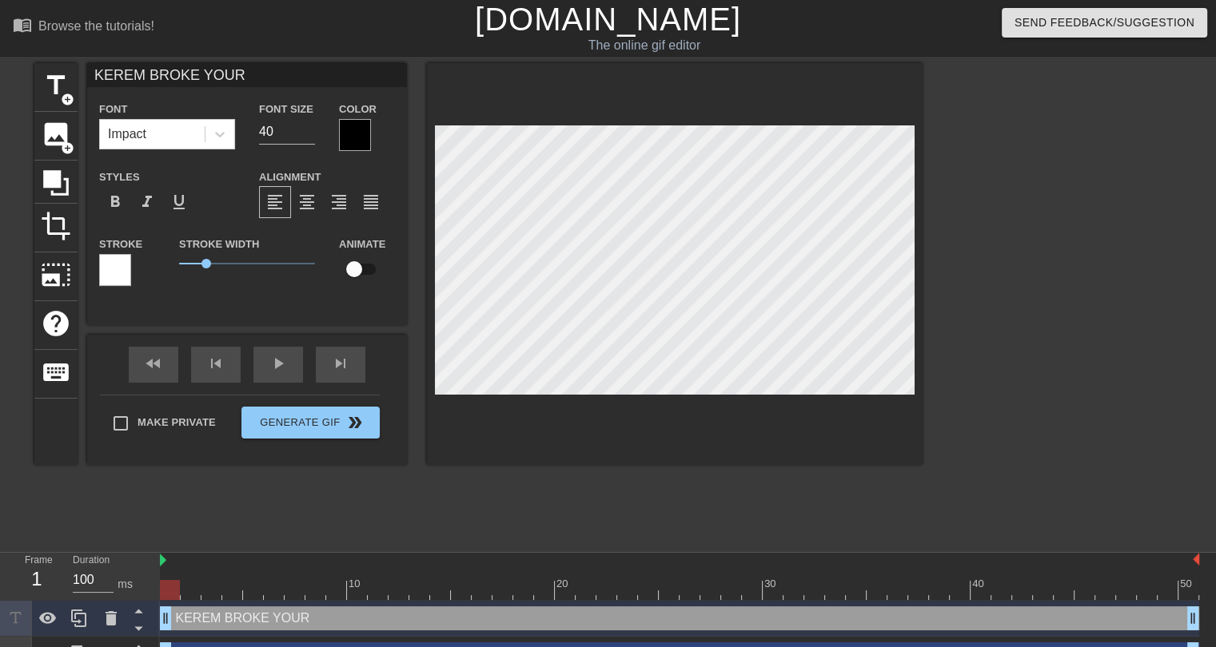
type input "KEREM BROKE YOUR P"
type textarea "KEREM BROKE YOUR P"
type input "KEREM BROKE YOUR PA"
type textarea "KEREM BROKE YOUR PA"
type input "KEREM BROKE YOUR PAR"
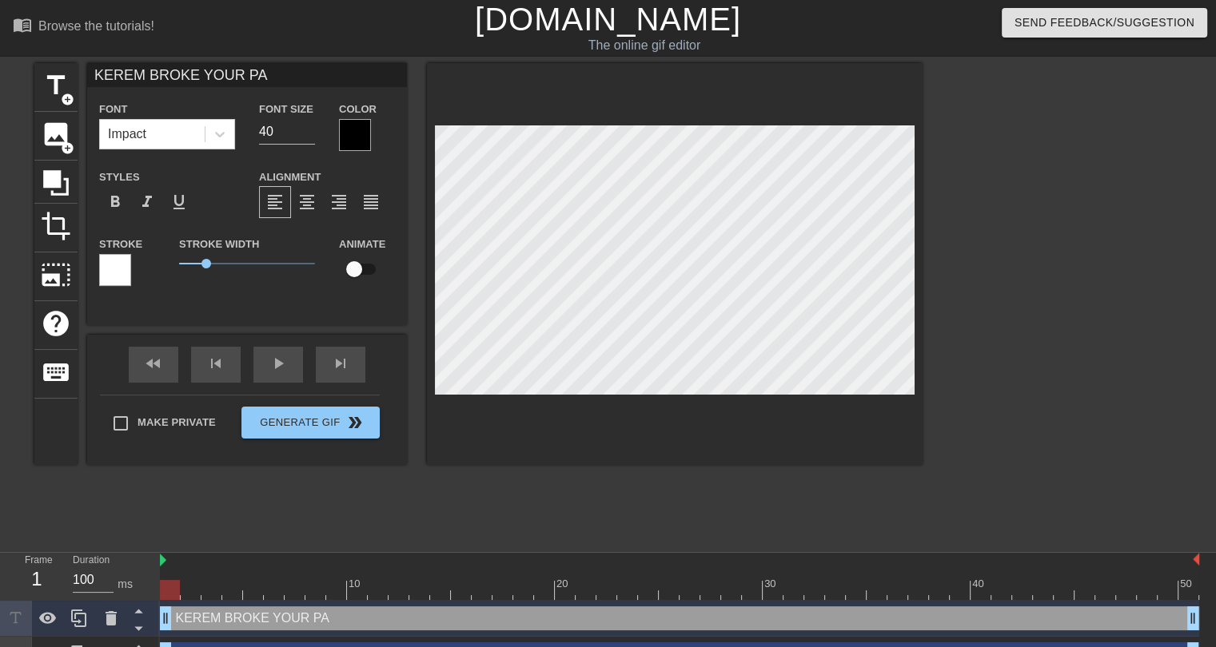
type textarea "KEREM BROKE YOUR PAR"
type input "[PERSON_NAME] BROKE YOUR PARE"
type textarea "[PERSON_NAME] BROKE YOUR PARE"
type input "[PERSON_NAME] BROKE YOUR PAREN"
type textarea "[PERSON_NAME] BROKE YOUR PAREN"
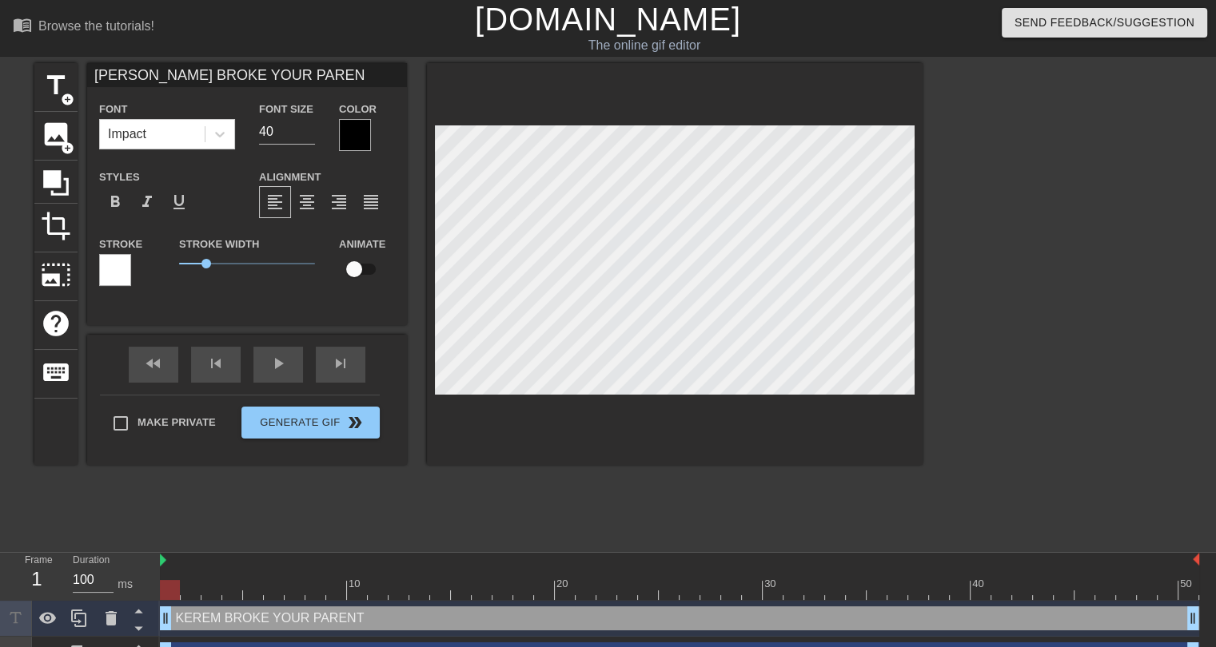
type input "KEREM BROKE YOUR PARENT"
type textarea "KEREM BROKE YOUR PARENT"
type input "[PERSON_NAME] BROKE YOUR PARENTS"
type textarea "[PERSON_NAME] BROKE YOUR PARENTS"
type input "[PERSON_NAME] BROKE YOUR PARENTS"
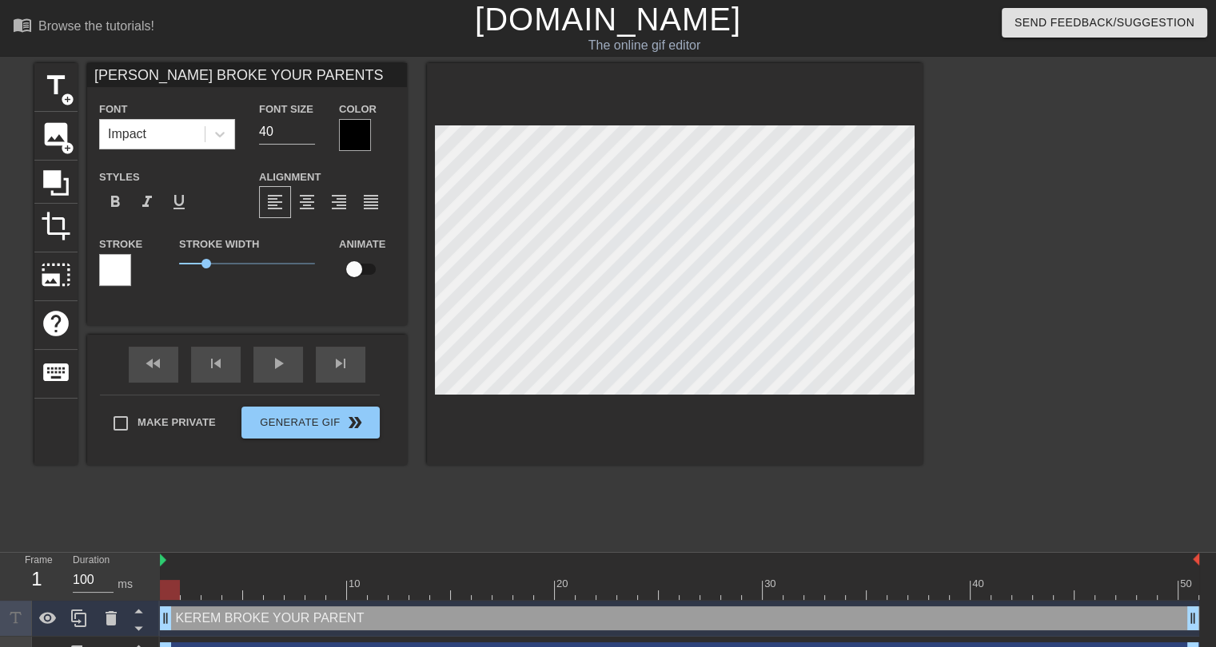
type textarea "[PERSON_NAME] BROKE YOUR PARENTS"
type input "[PERSON_NAME] BROKE YOUR PARENTS P"
type textarea "[PERSON_NAME] BROKE YOUR PARENTS P"
type input "[PERSON_NAME] BROKE YOUR PARENTS"
type textarea "[PERSON_NAME] BROKE YOUR PARENTS"
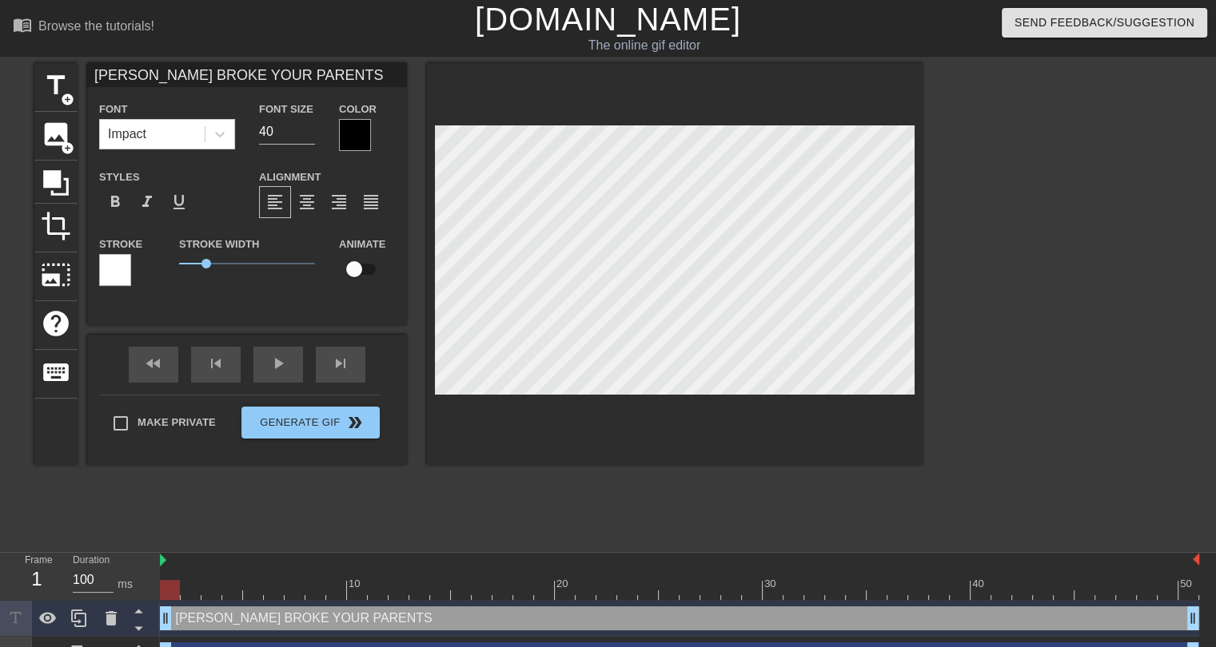
type input "[PERSON_NAME] BROKE YOUR PARENTS M"
type textarea "[PERSON_NAME] BROKE YOUR PARENTS M"
type input "[PERSON_NAME] BROKE YOUR PARENTS MA"
type textarea "[PERSON_NAME] BROKE YOUR PARENTS MA"
type input "[PERSON_NAME] BROKE YOUR PARENTS MAR"
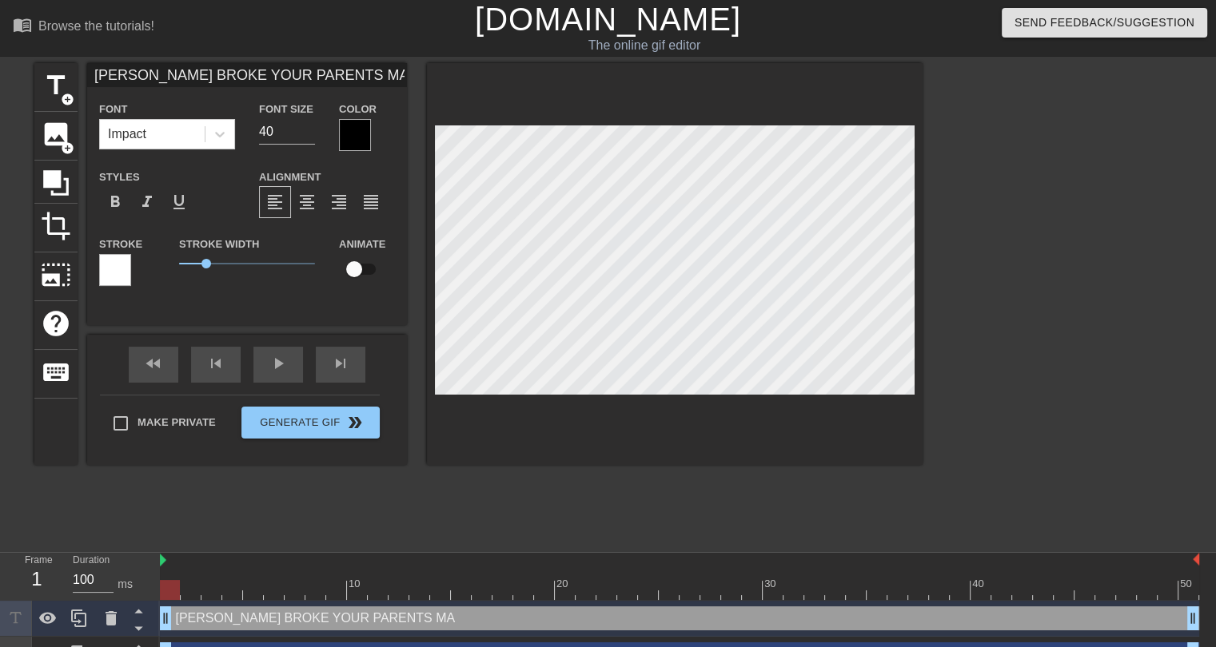
type textarea "[PERSON_NAME] BROKE YOUR PARENTS MAR"
type input "[PERSON_NAME] BROKE YOUR PARENTS [PERSON_NAME]"
type textarea "[PERSON_NAME] BROKE YOUR PARENTS [PERSON_NAME]"
type input "[PERSON_NAME] BROKE YOUR PARENTS MARRI"
type textarea "[PERSON_NAME] BROKE YOUR PARENTS MARRI"
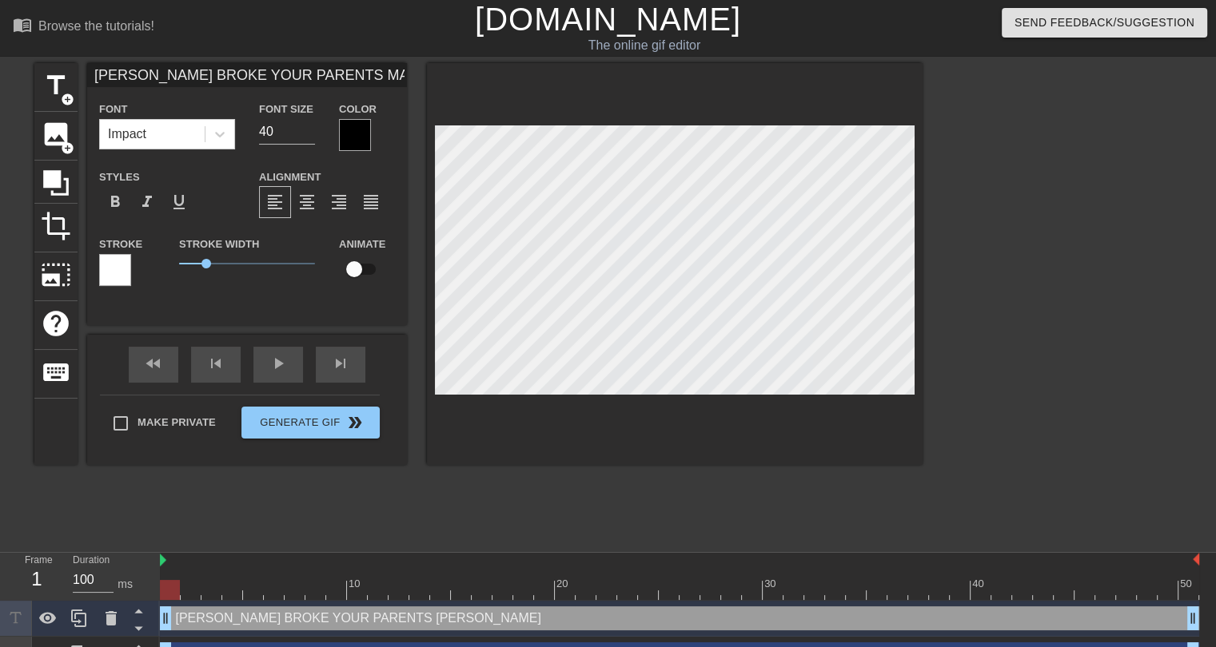
type input "[PERSON_NAME] BROKE YOUR PARENTS MARRIA"
type textarea "[PERSON_NAME] BROKE YOUR PARENTS MARRIA"
type input "[PERSON_NAME] BROKE YOUR PARENTS [PERSON_NAME]"
type textarea "[PERSON_NAME] BROKE YOUR PARENTS [PERSON_NAME]"
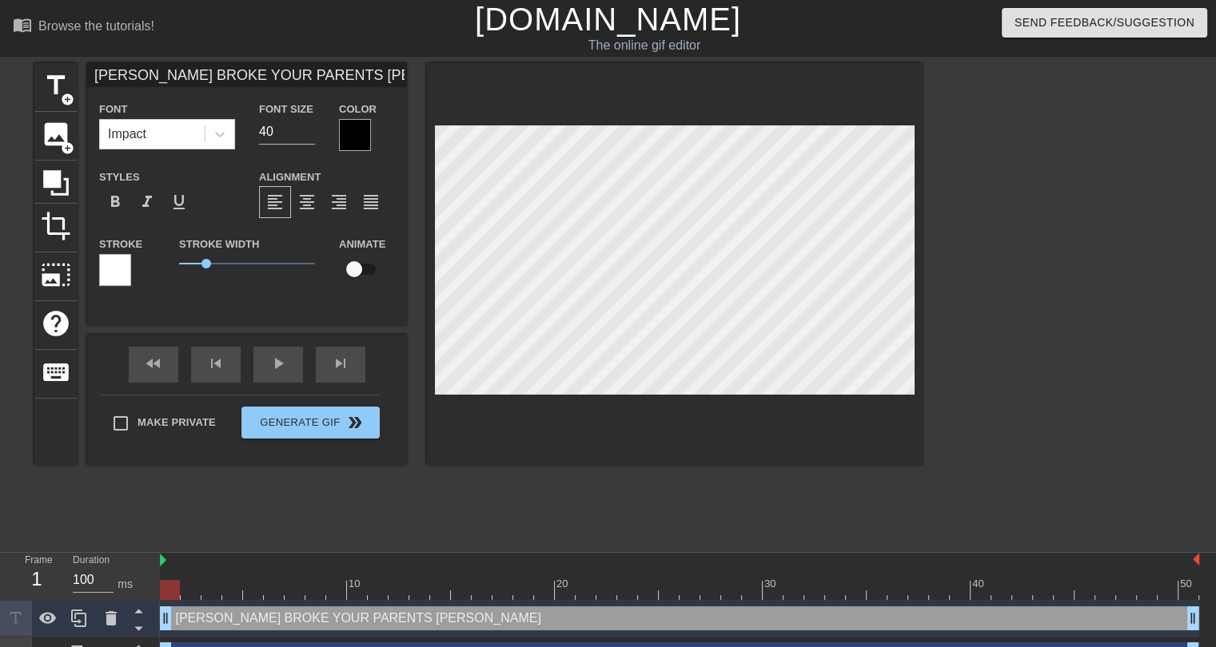
type input "[PERSON_NAME] BROKE YOUR PARENTS MARRIAGE"
type textarea "[PERSON_NAME] BROKE YOUR PARENTS MARRIAGE"
click at [360, 137] on div at bounding box center [355, 135] width 32 height 32
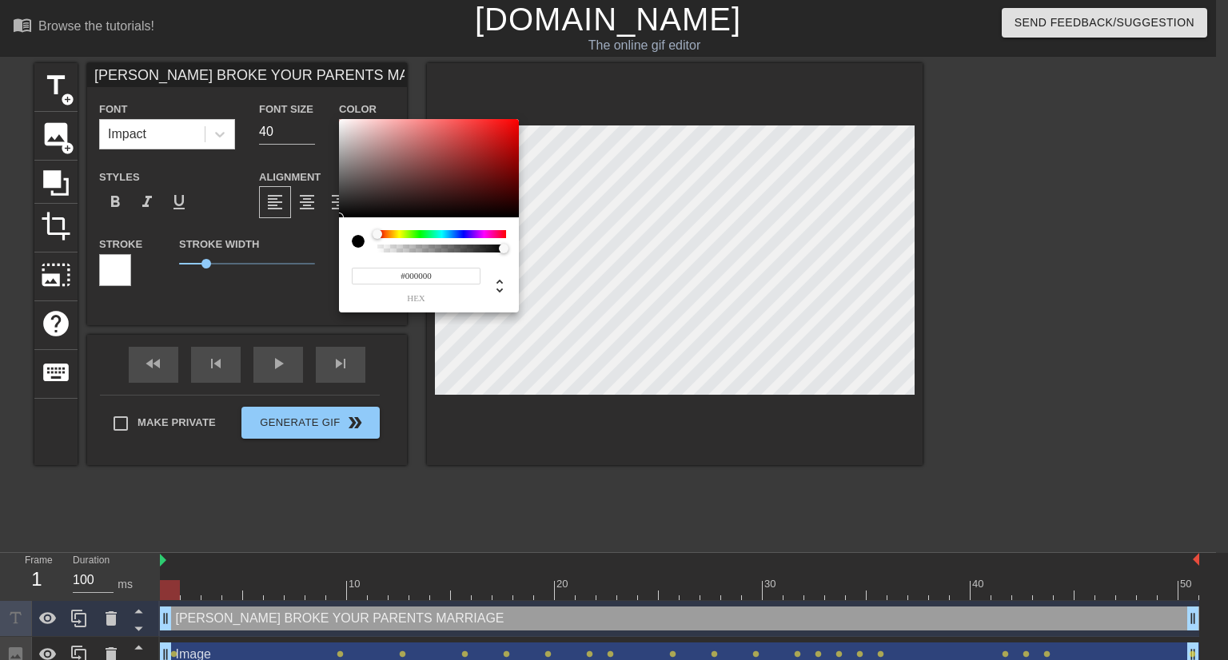
type input "#EC0909"
click at [512, 126] on div at bounding box center [429, 168] width 180 height 99
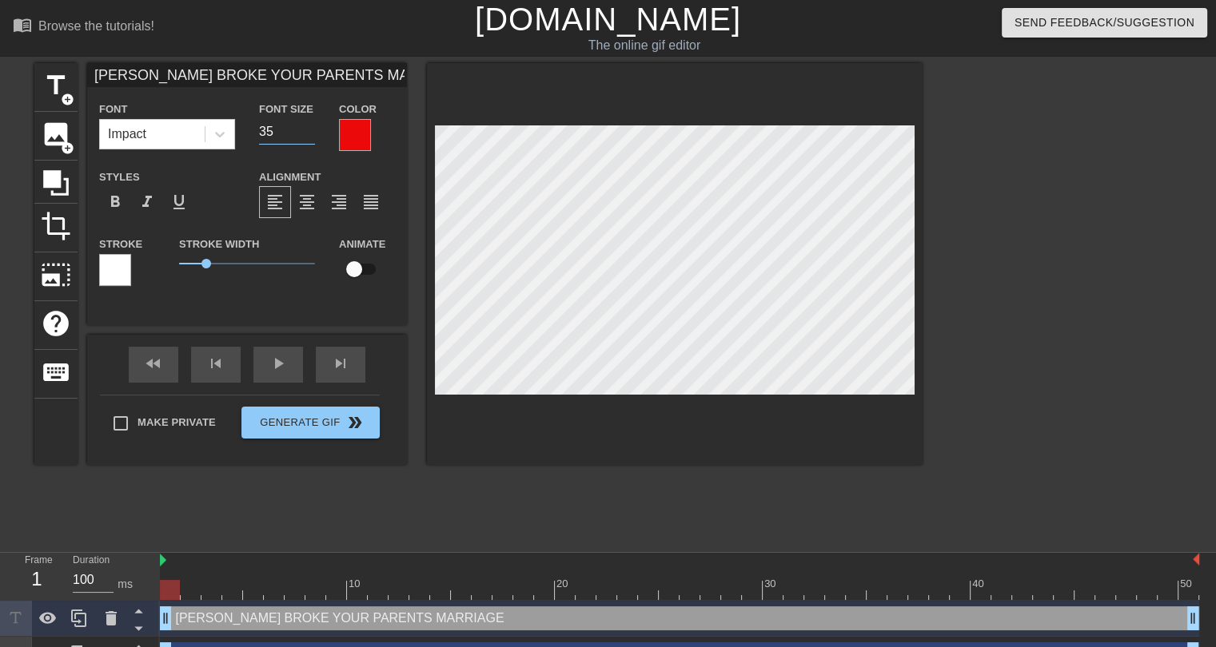
click at [307, 138] on input "35" at bounding box center [287, 132] width 56 height 26
type input "32"
click at [307, 138] on input "32" at bounding box center [287, 132] width 56 height 26
click at [146, 200] on span "format_italic" at bounding box center [146, 202] width 19 height 19
click at [267, 369] on div "play_arrow" at bounding box center [278, 365] width 50 height 36
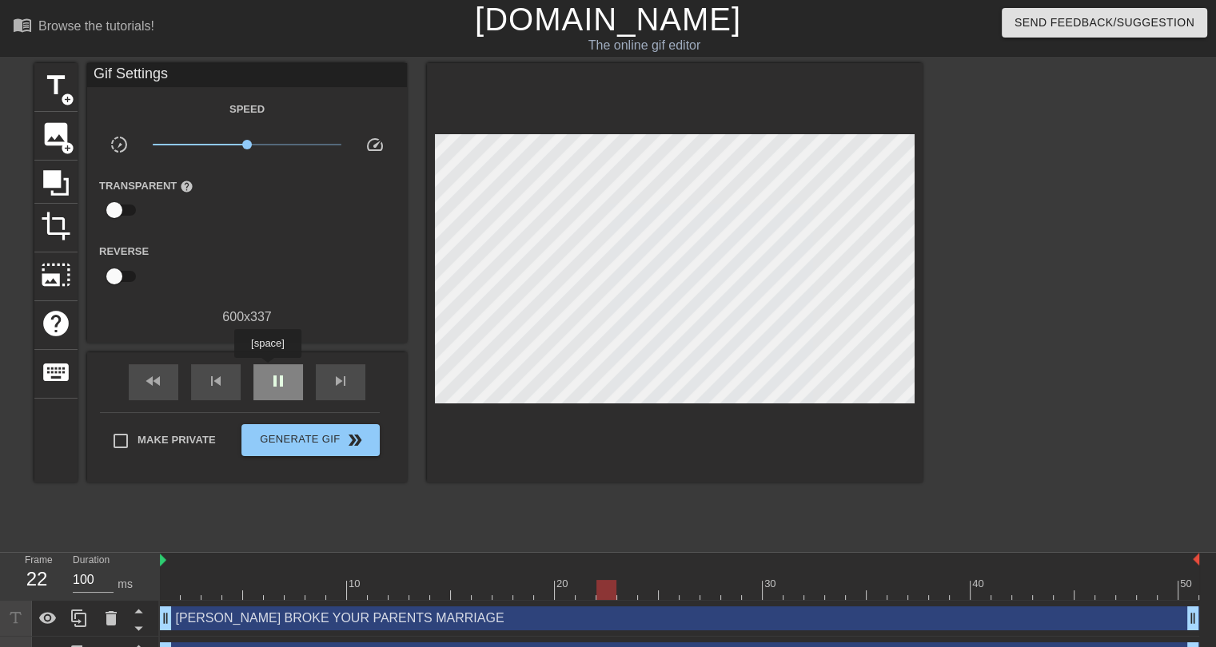
click at [267, 369] on div "pause" at bounding box center [278, 382] width 50 height 36
click at [173, 583] on div at bounding box center [679, 590] width 1039 height 20
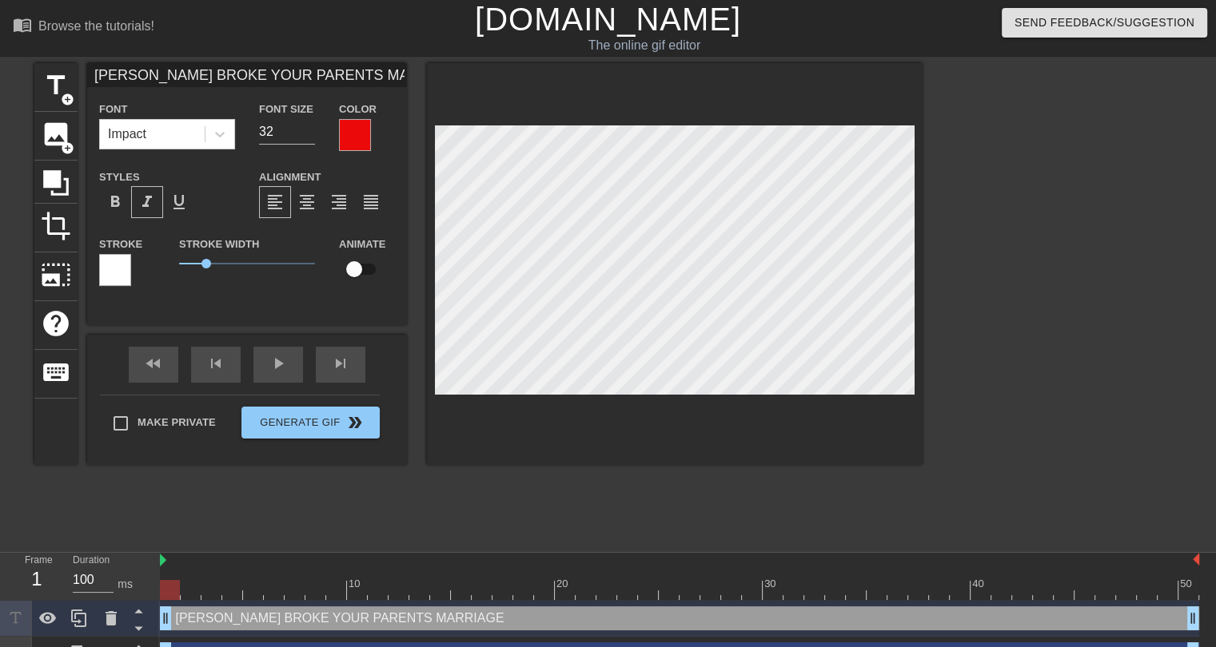
scroll to position [2, 2]
type input "G"
type textarea "G"
type input "GE"
type textarea "GE"
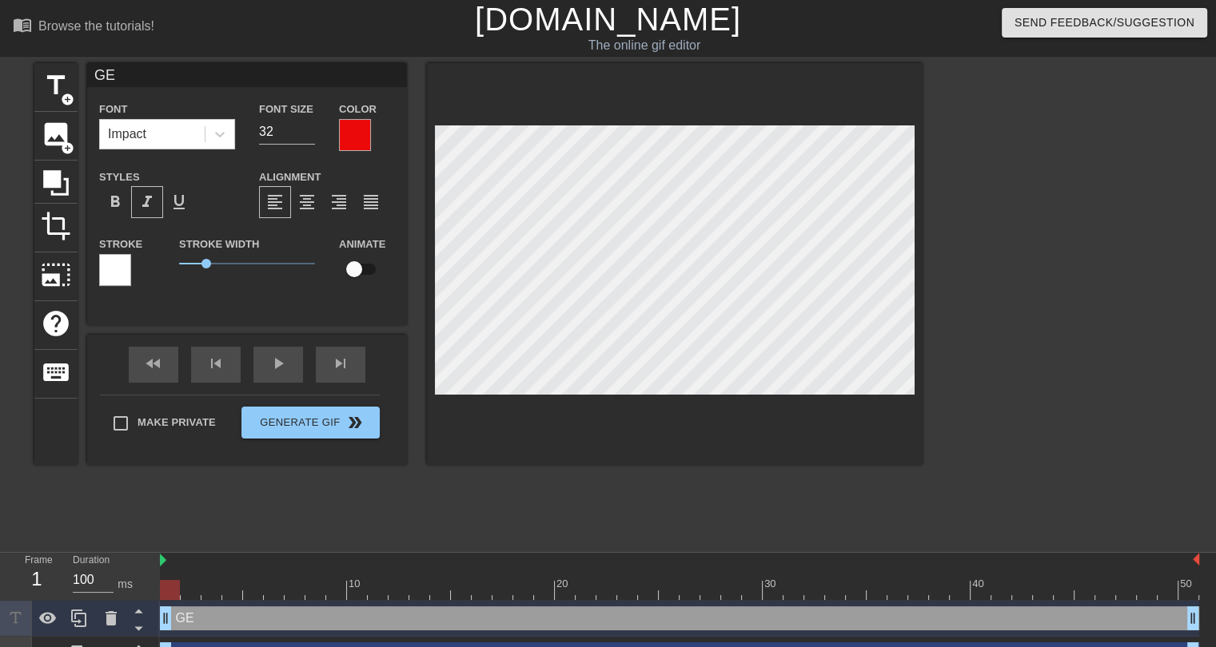
type input "GER"
type textarea "GER"
type input "GERM"
type textarea "GERM"
type input "GERMA"
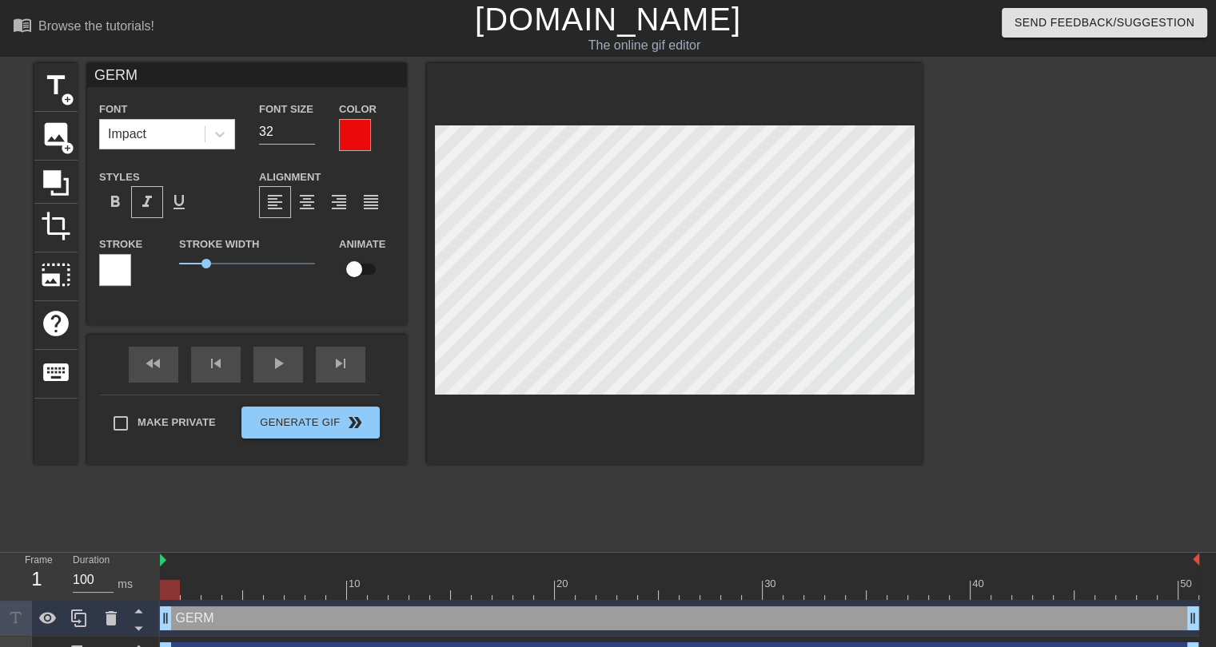
type textarea "GERMA"
type input "GERMAN"
type textarea "GERMAN"
type input "GERMAN"
type textarea "GERMAN"
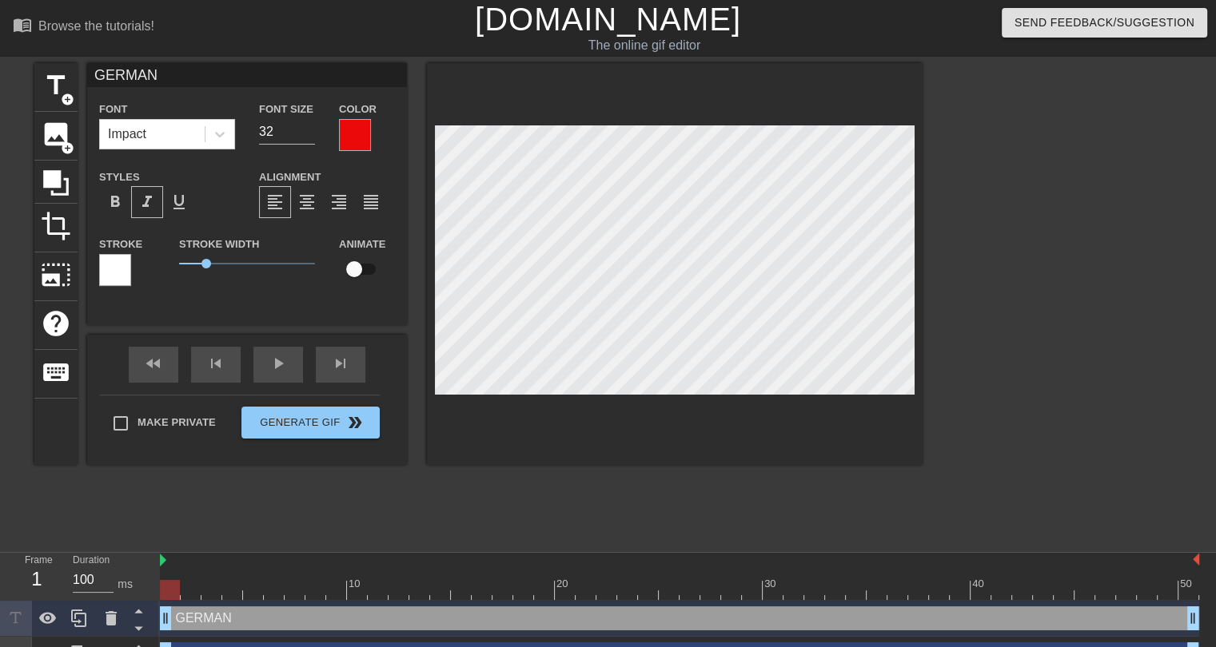
type input "GERMAN M"
type textarea "GERMAN M"
type input "GERMAN MO"
type textarea "GERMAN MO"
type input "GERMAN MOT"
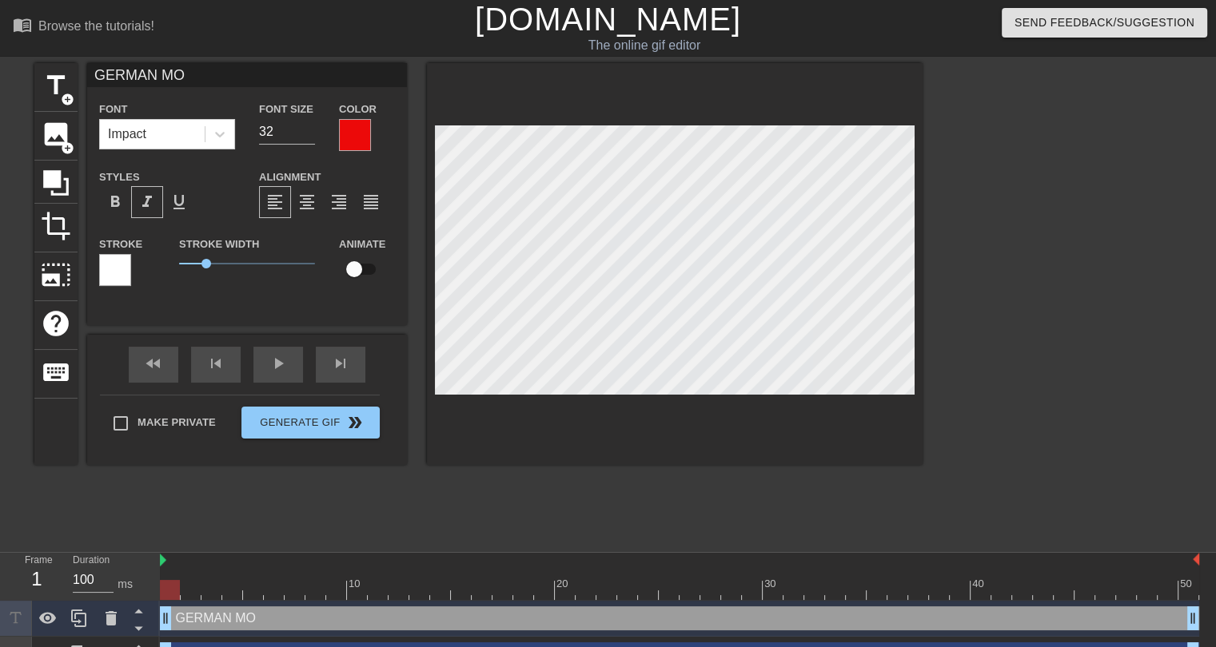
type textarea "GERMAN MOT"
type input "GERMAN MOTH"
type textarea "GERMAN MOTH"
type input "GERMAN MOTHE"
type textarea "GERMAN MOTHE"
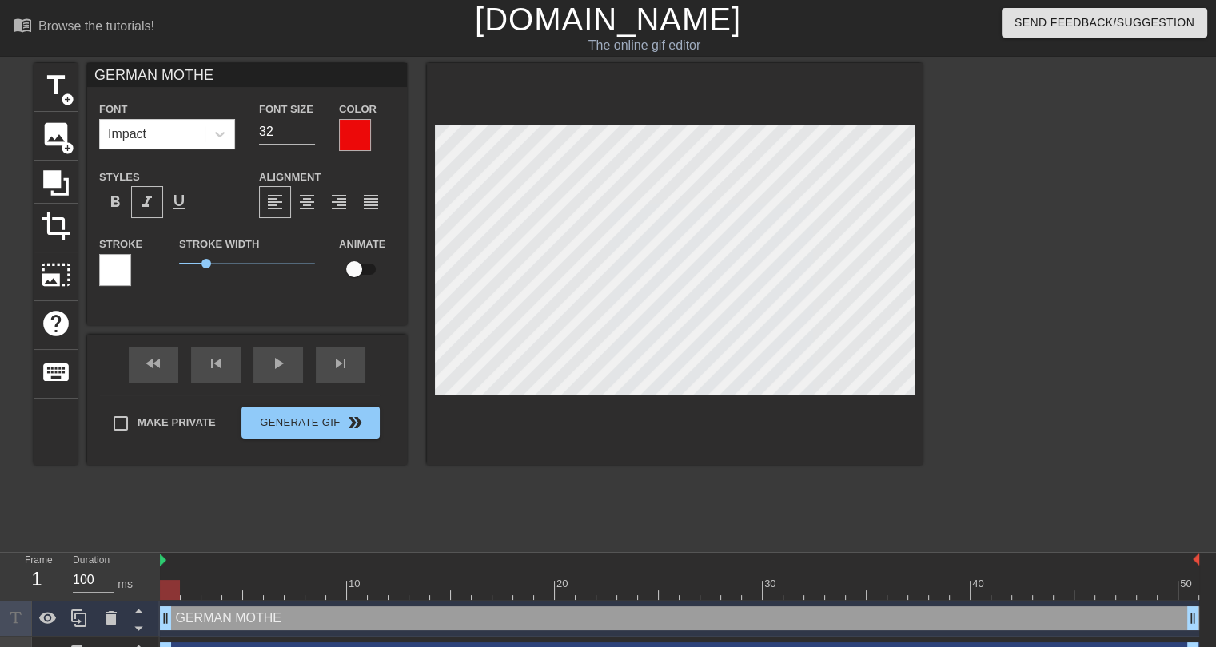
type input "[DEMOGRAPHIC_DATA] MOTHER"
type textarea "[DEMOGRAPHIC_DATA] MOTHER"
type input "[DEMOGRAPHIC_DATA] MOTHERS"
type textarea "[DEMOGRAPHIC_DATA] MOTHERS"
type input "[DEMOGRAPHIC_DATA] MOTHERS"
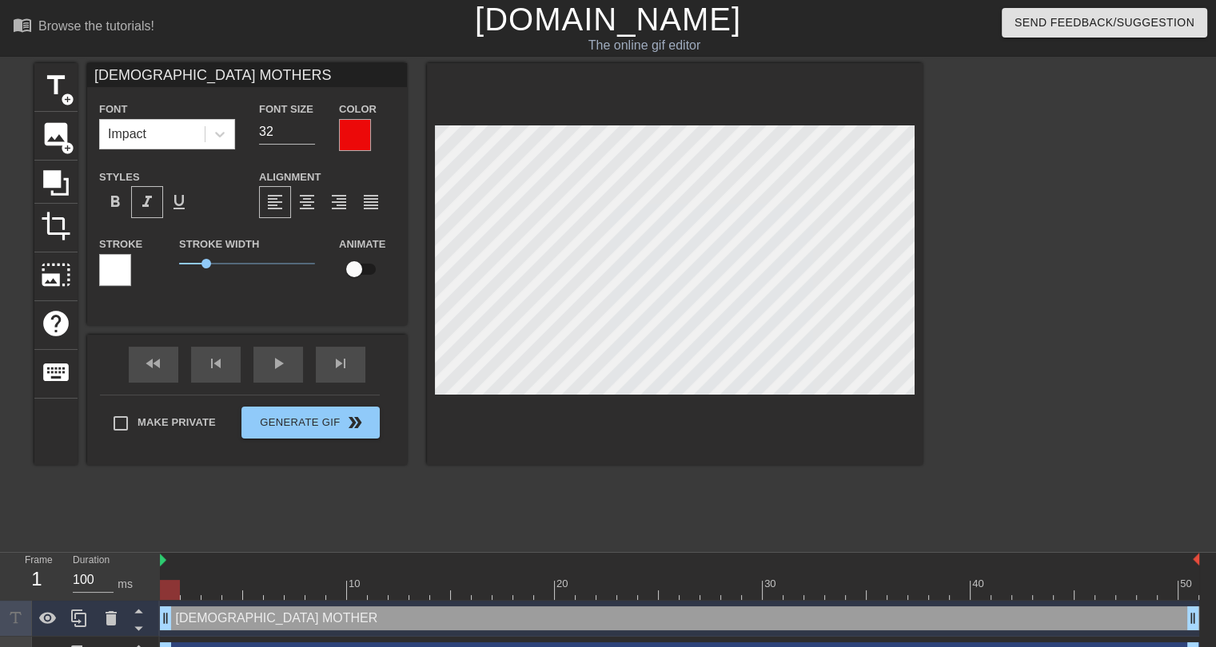
type textarea "[DEMOGRAPHIC_DATA] MOTHERS"
type input "[DEMOGRAPHIC_DATA] MOTHERS M"
type textarea "[DEMOGRAPHIC_DATA] MOTHERS M"
type input "[DEMOGRAPHIC_DATA] MOTHERS ME"
type textarea "[DEMOGRAPHIC_DATA] MOTHERS ME"
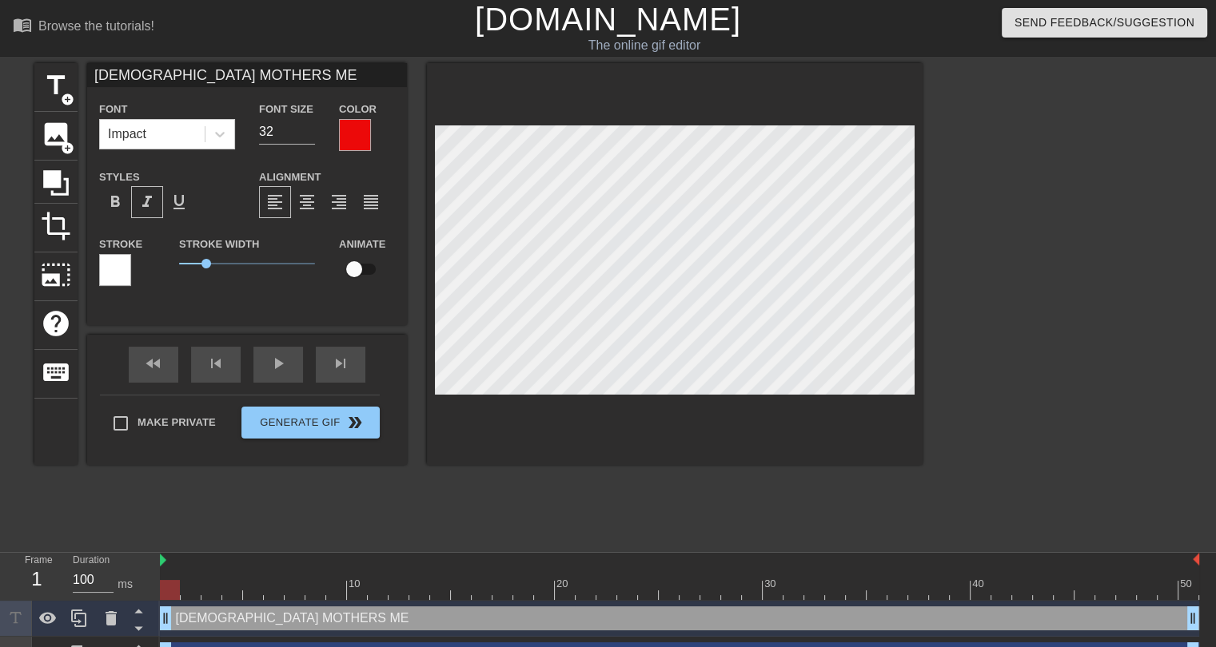
type input "[DEMOGRAPHIC_DATA] MOTHERS MEE"
type textarea "[DEMOGRAPHIC_DATA] MOTHERS MEE"
type input "[DEMOGRAPHIC_DATA] MOTHERS MEET"
type textarea "[DEMOGRAPHIC_DATA] MOTHERS MEET"
type input "[DEMOGRAPHIC_DATA] MOTHERS MEETI"
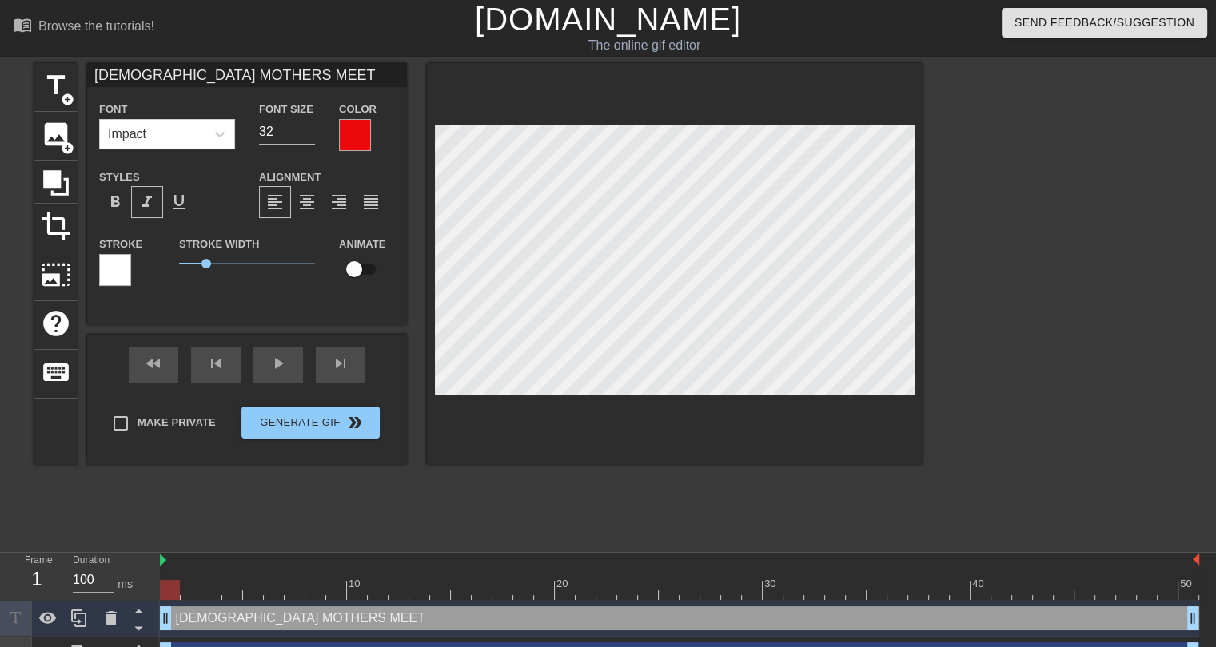
type textarea "[DEMOGRAPHIC_DATA] MOTHERS MEETI"
type input "[DEMOGRAPHIC_DATA] MOTHERS MEETIN"
type textarea "[DEMOGRAPHIC_DATA] MOTHERS MEETIN"
type input "[DEMOGRAPHIC_DATA] MOTHERS MEETING"
type textarea "[DEMOGRAPHIC_DATA] MOTHERS MEETING"
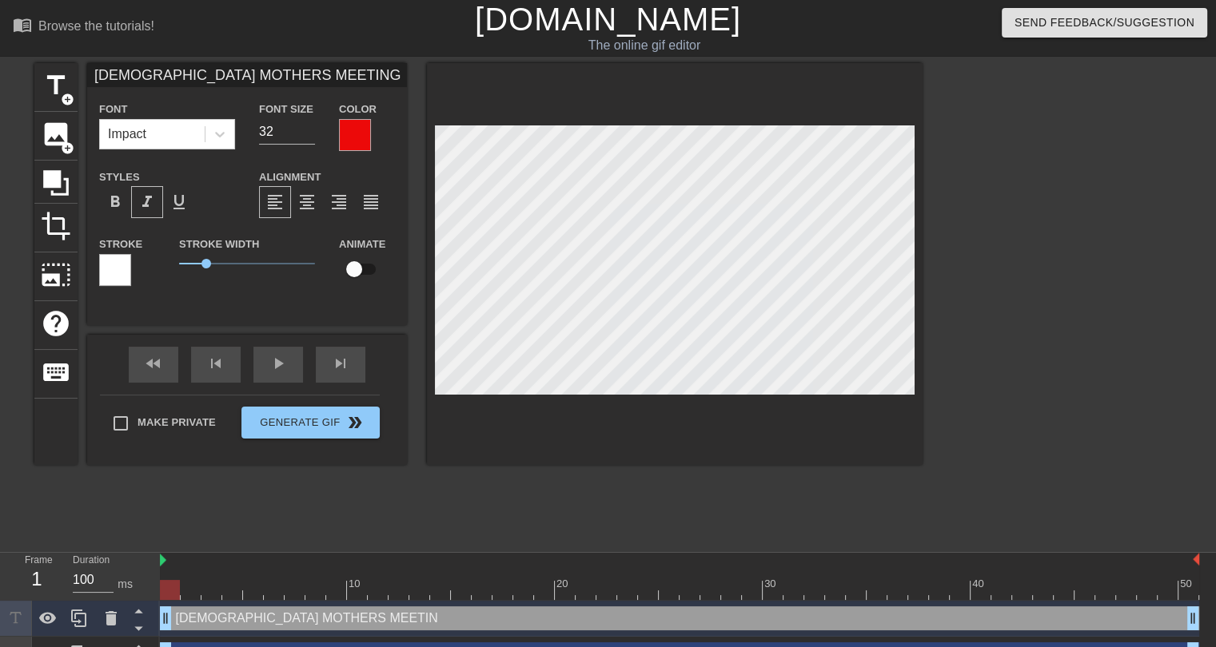
type input "[DEMOGRAPHIC_DATA] MOTHERS MEETING"
type textarea "[DEMOGRAPHIC_DATA] MOTHERS MEETING"
type input "[DEMOGRAPHIC_DATA] MOTHERS MEETING T"
type textarea "[DEMOGRAPHIC_DATA] MOTHERS MEETING T"
type input "[DEMOGRAPHIC_DATA] MOTHERS MEETING TH"
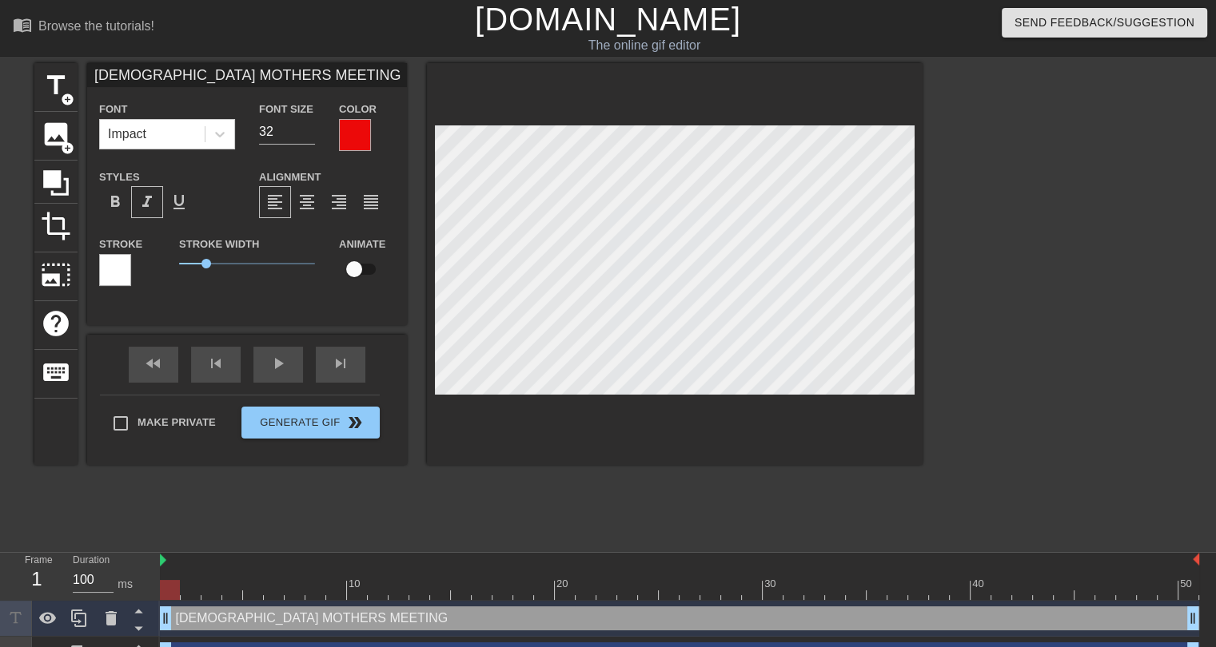
type textarea "[DEMOGRAPHIC_DATA] MOTHERS MEETING TH"
type input "[DEMOGRAPHIC_DATA] MOTHERS MEETING THE"
type textarea "[DEMOGRAPHIC_DATA] MOTHERS MEETING THE"
type input "[DEMOGRAPHIC_DATA] MOTHERS MEETING THEI"
type textarea "[DEMOGRAPHIC_DATA] MOTHERS MEETING THEI"
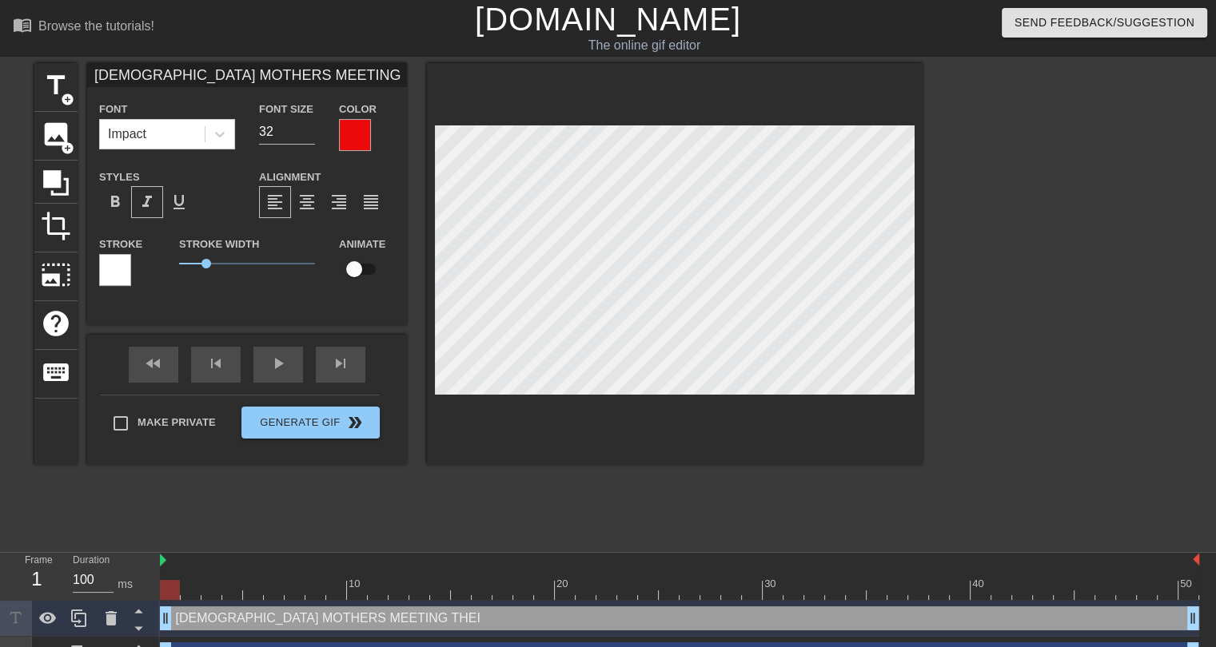
type input "[DEMOGRAPHIC_DATA] MOTHERS MEETING THEIR"
type textarea "[DEMOGRAPHIC_DATA] MOTHERS MEETING THEIR"
type input "[DEMOGRAPHIC_DATA] MOTHERS MEETING THEIR"
type textarea "[DEMOGRAPHIC_DATA] MOTHERS MEETING THEIR"
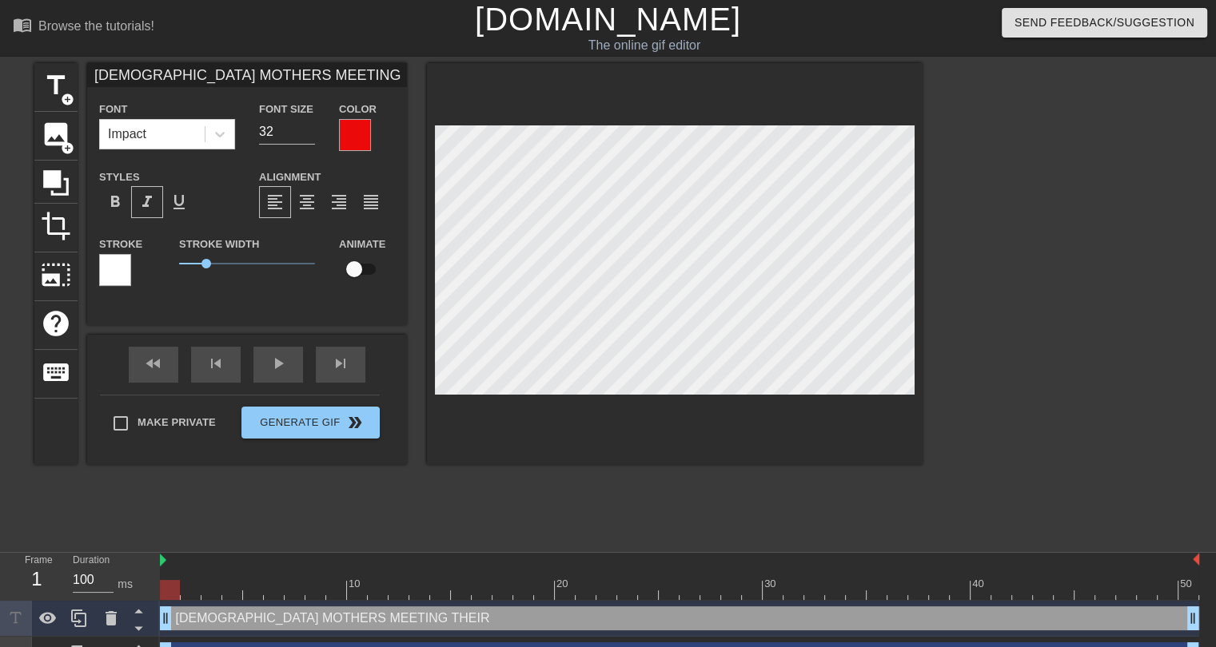
type input "[DEMOGRAPHIC_DATA] MOTHERS MEETING THEIR S"
type textarea "[DEMOGRAPHIC_DATA] MOTHERS MEETING THEIR S"
type input "[DEMOGRAPHIC_DATA] MOTHERS MEETING THEIR SO"
type textarea "[DEMOGRAPHIC_DATA] MOTHERS MEETING THEIR SO"
type input "[DEMOGRAPHIC_DATA] MOTHERS MEETING THEIR SON"
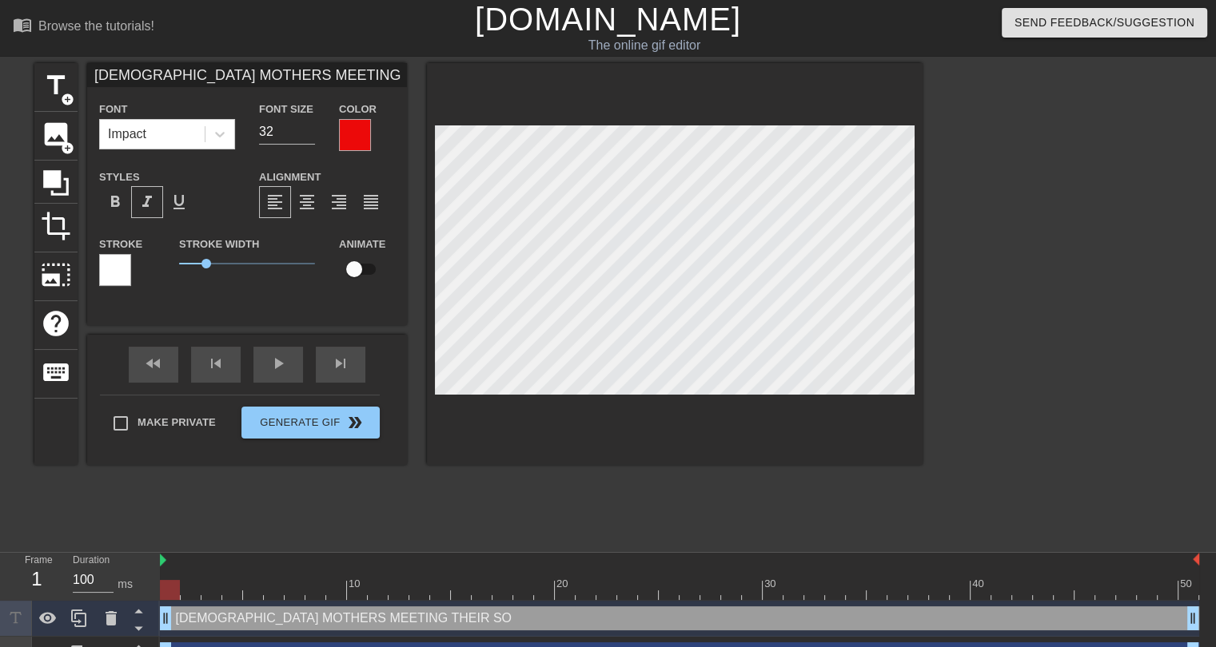
type textarea "[DEMOGRAPHIC_DATA] MOTHERS MEETING THEIR SON"
type input "[DEMOGRAPHIC_DATA] MOTHERS MEETING THEIR SONS"
type textarea "[DEMOGRAPHIC_DATA] MOTHERS MEETING THEIR SONS"
type input "[DEMOGRAPHIC_DATA] MOTHERS MEETING THEIR SONS"
type textarea "[DEMOGRAPHIC_DATA] MOTHERS MEETING THEIR SONS"
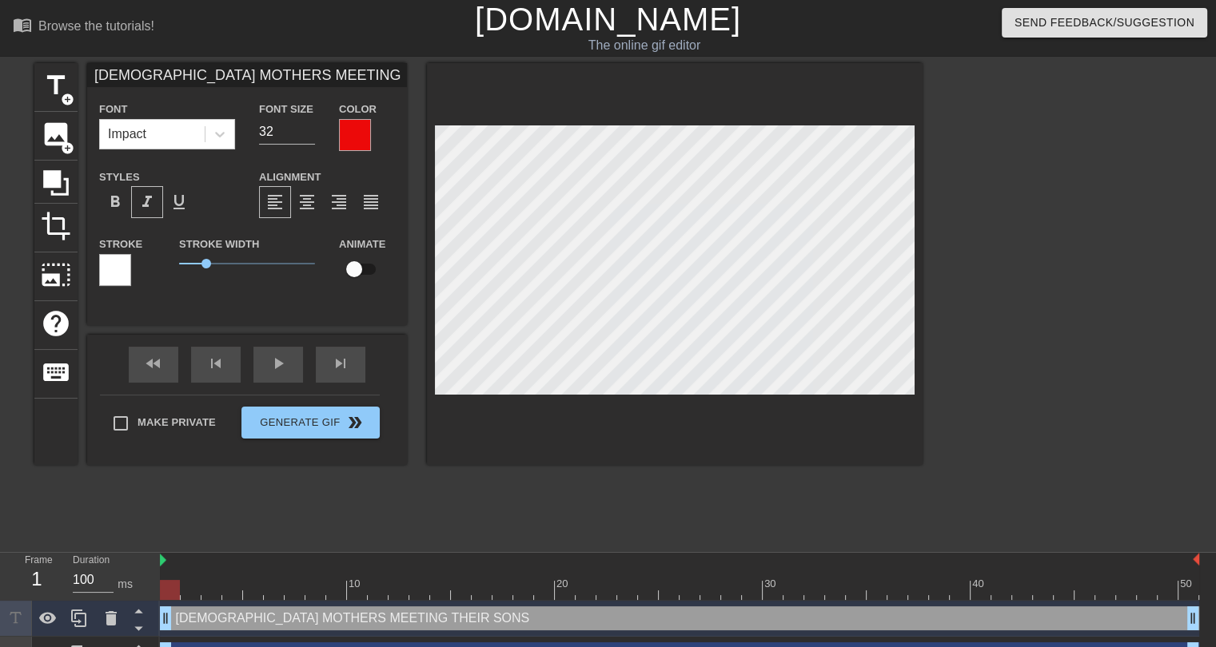
type input "[DEMOGRAPHIC_DATA] MOTHERS MEETING THEIR SONS I"
type textarea "[DEMOGRAPHIC_DATA] MOTHERS MEETING THEIR SONS I"
type input "[DEMOGRAPHIC_DATA] MOTHERS MEETING THEIR SONS IN"
type textarea "[DEMOGRAPHIC_DATA] MOTHERS MEETING THEIR SONS IN"
type input "[DEMOGRAPHIC_DATA] MOTHERS MEETING THEIR SONS IN"
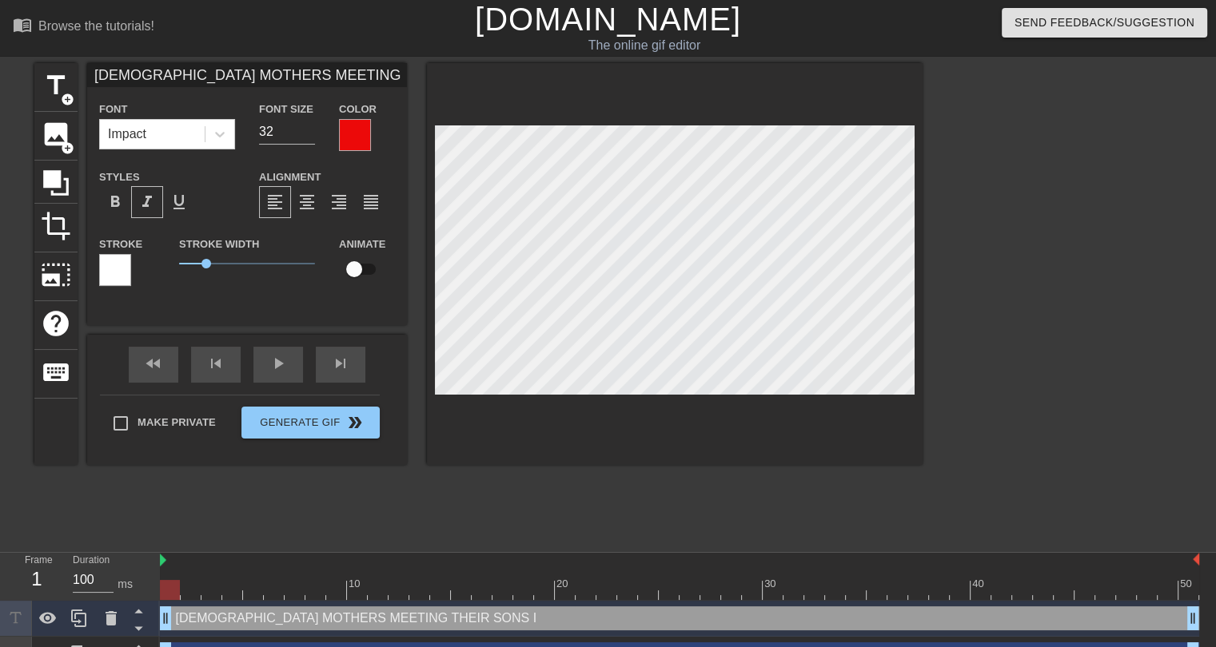
type textarea "[DEMOGRAPHIC_DATA] MOTHERS MEETING THEIR SONS IN"
type input "[DEMOGRAPHIC_DATA] MOTHERS MEETING THEIR SONS IN L"
type textarea "[DEMOGRAPHIC_DATA] MOTHERS MEETING THEIR SONS IN L"
type input "[DEMOGRAPHIC_DATA] MOTHERS MEETING THEIR SONS IN [GEOGRAPHIC_DATA]"
type textarea "[DEMOGRAPHIC_DATA] MOTHERS MEETING THEIR SONS IN [GEOGRAPHIC_DATA]"
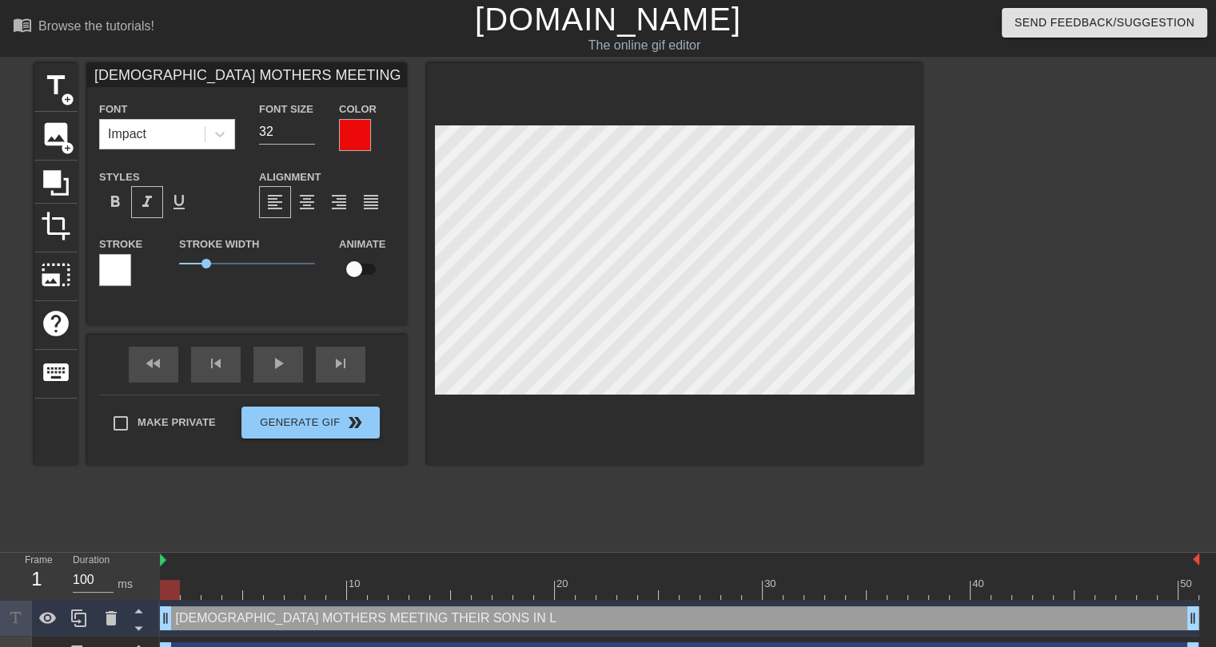
type input "[DEMOGRAPHIC_DATA] MOTHERS MEETING THEIR SONS IN LAW"
type textarea "[DEMOGRAPHIC_DATA] MOTHERS MEETING THEIR SONS IN LAW"
click at [311, 133] on input "31" at bounding box center [287, 132] width 56 height 26
click at [311, 133] on input "30" at bounding box center [287, 132] width 56 height 26
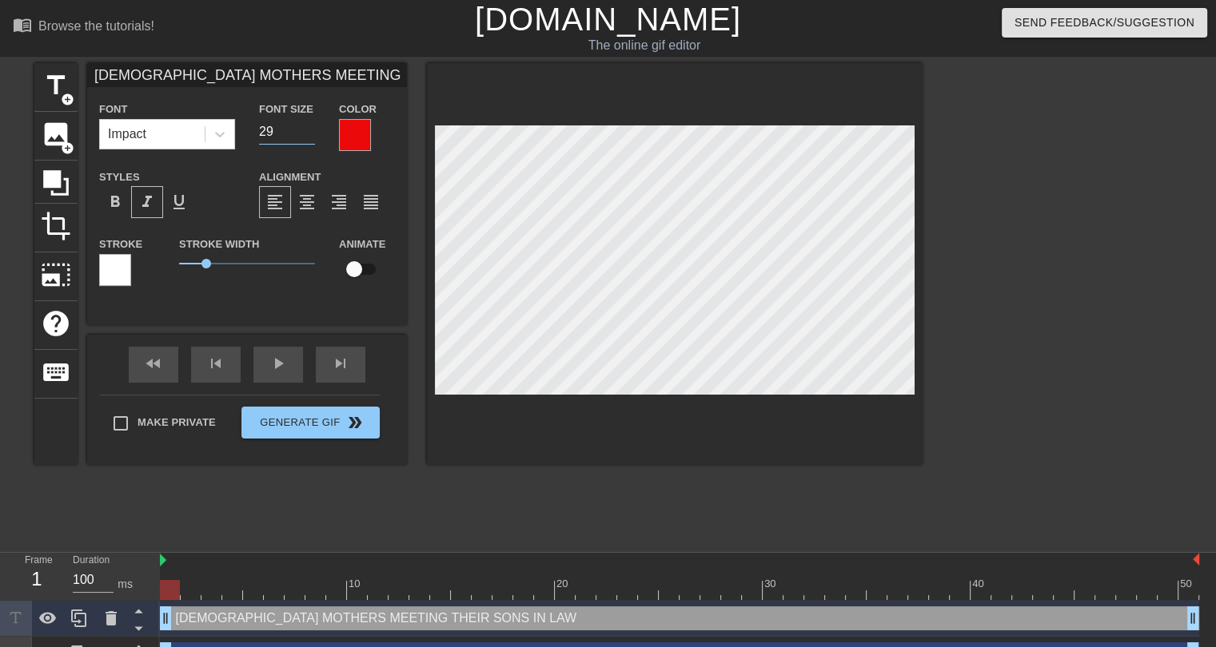
type input "29"
click at [311, 133] on input "29" at bounding box center [287, 132] width 56 height 26
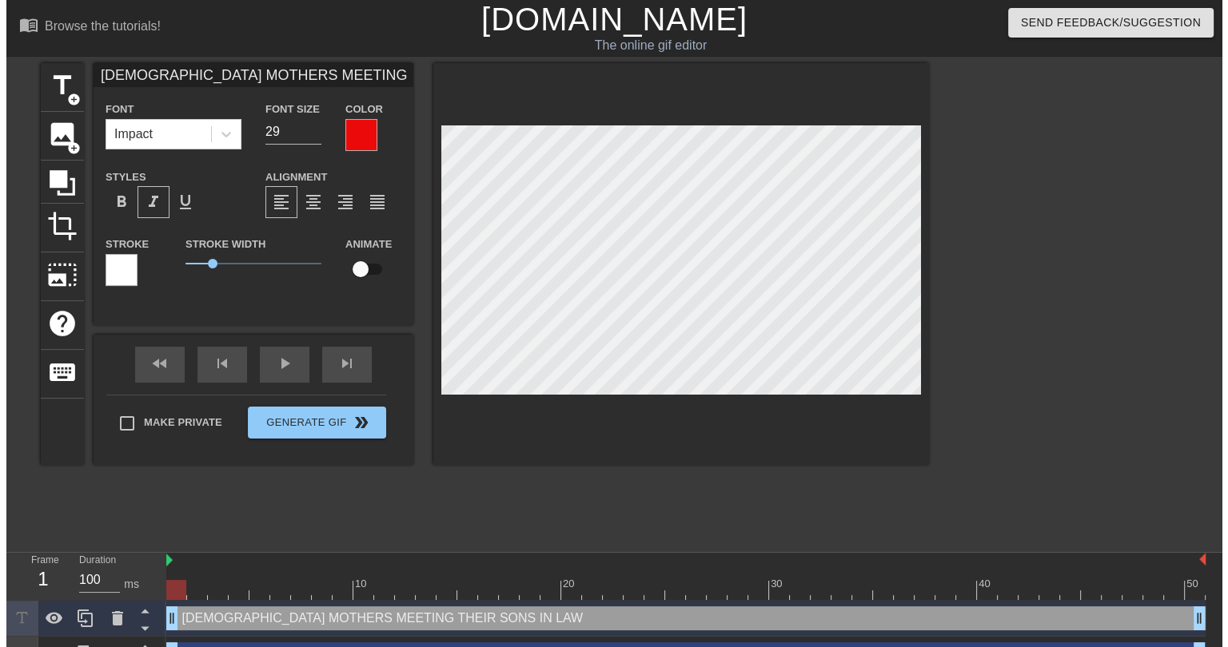
scroll to position [2, 18]
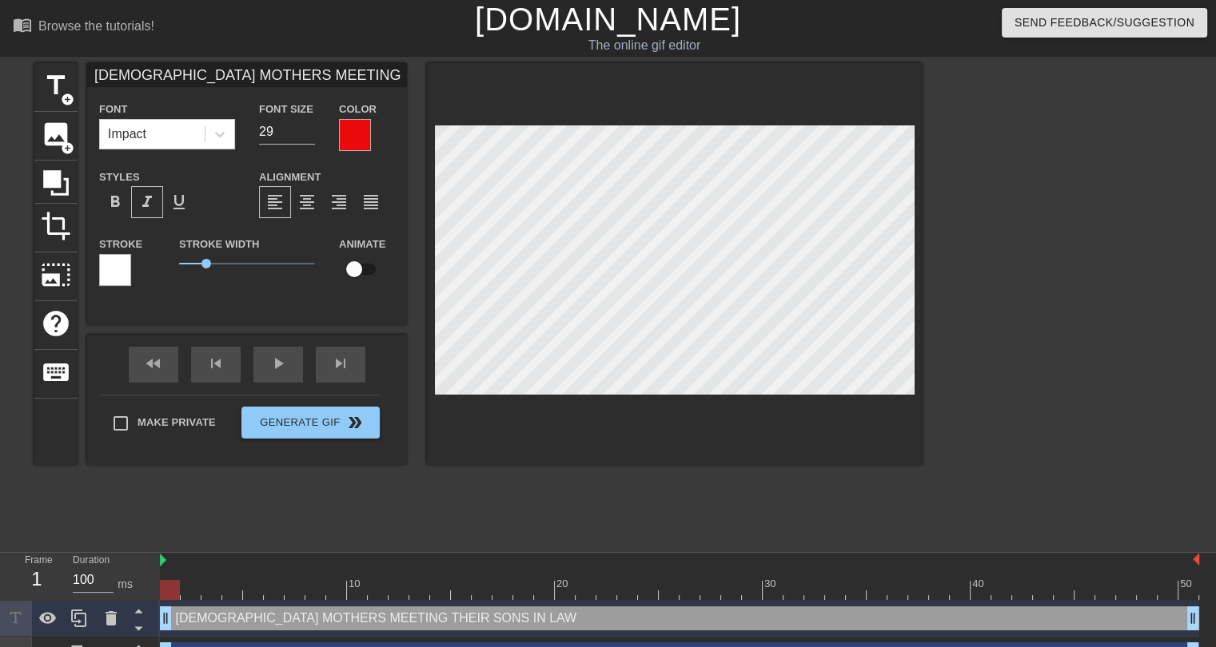
click at [649, 470] on div "title add_circle image add_circle crop photo_size_select_large help keyboard [D…" at bounding box center [478, 303] width 888 height 480
type input "25"
click at [308, 136] on input "25" at bounding box center [287, 132] width 56 height 26
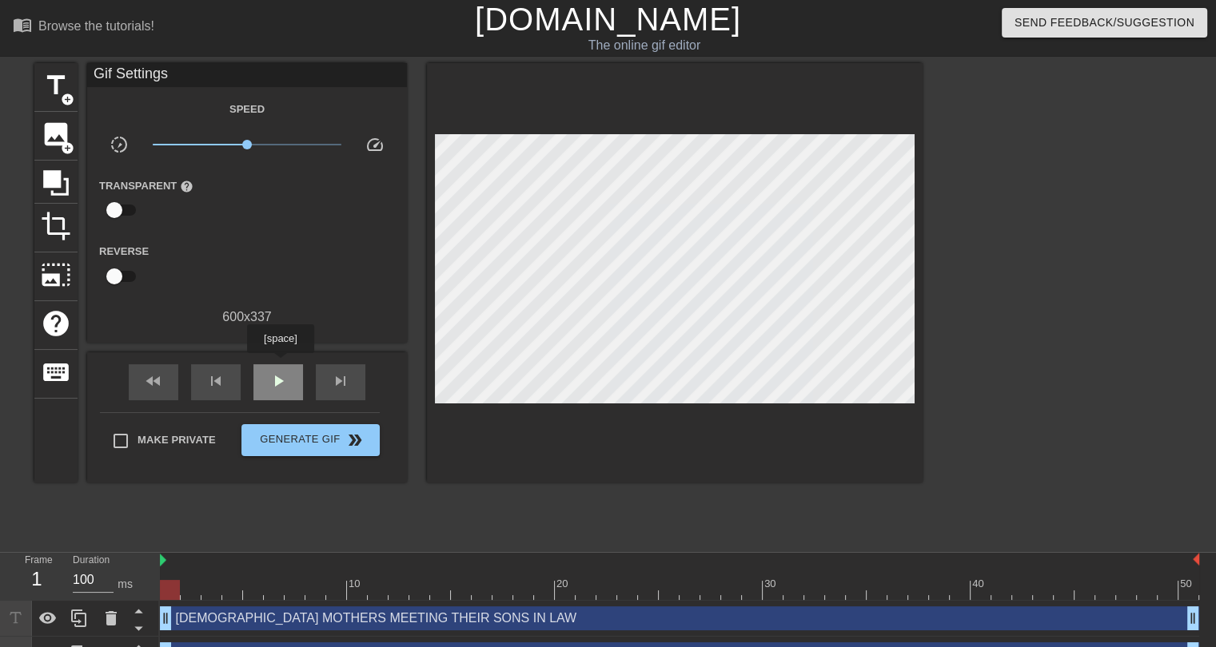
click at [280, 364] on div "play_arrow" at bounding box center [278, 382] width 50 height 36
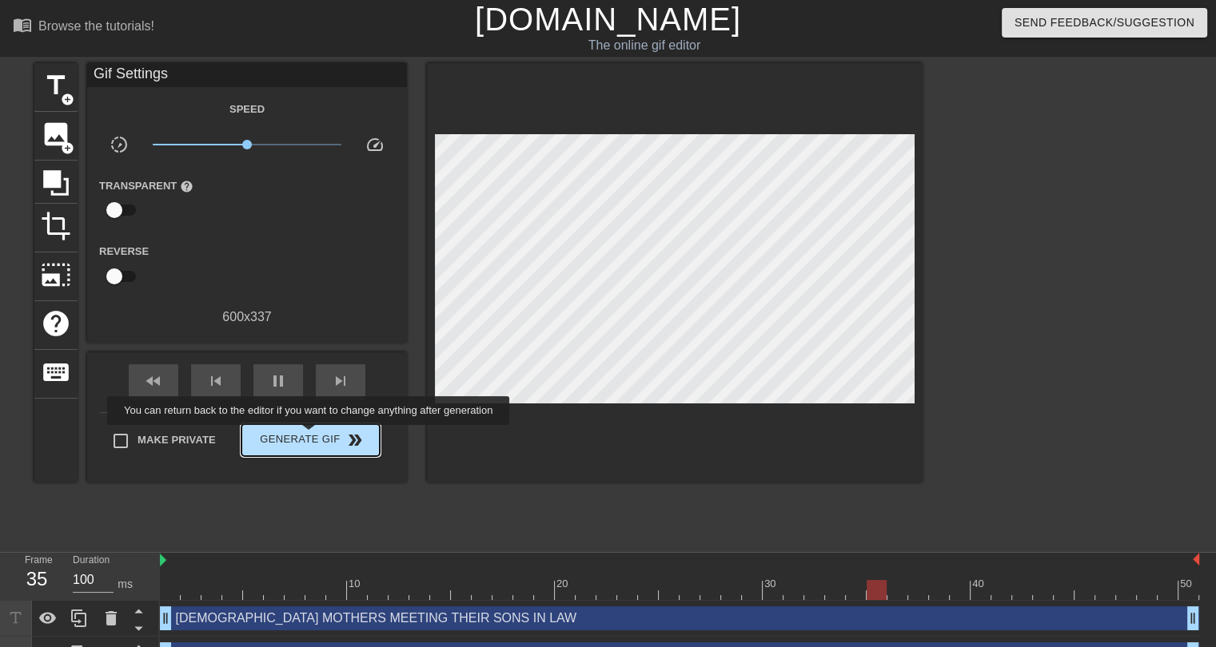
click at [310, 436] on span "Generate Gif double_arrow" at bounding box center [310, 440] width 125 height 19
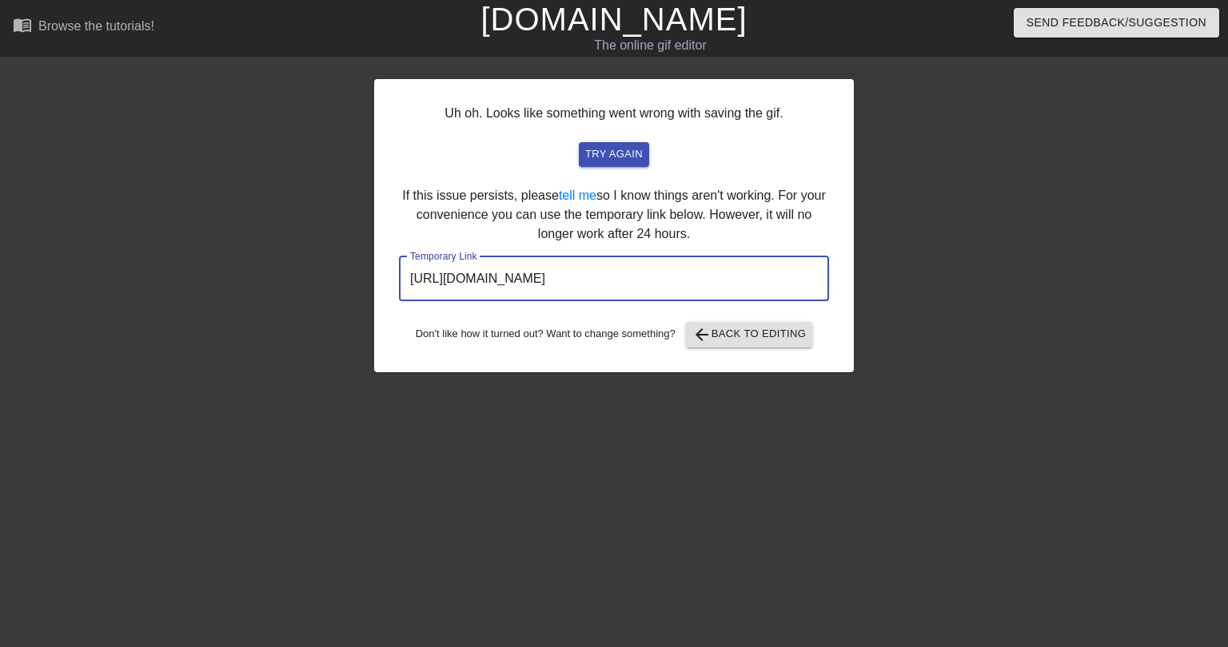
click at [545, 279] on input "[URL][DOMAIN_NAME]" at bounding box center [614, 279] width 430 height 45
